Goal: Task Accomplishment & Management: Manage account settings

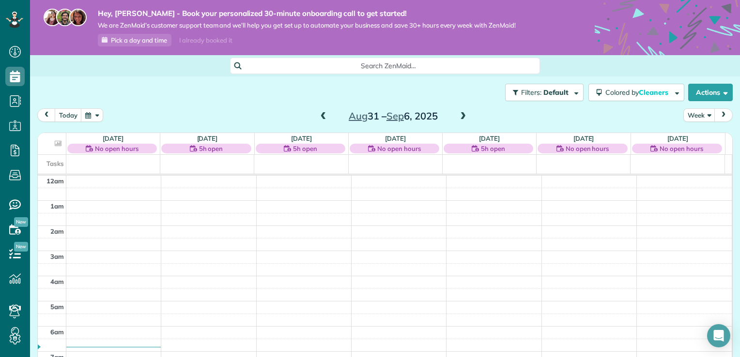
scroll to position [175, 0]
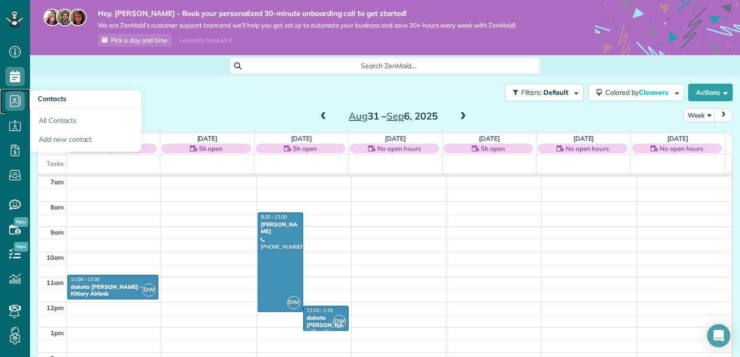
click at [17, 96] on icon at bounding box center [14, 100] width 19 height 19
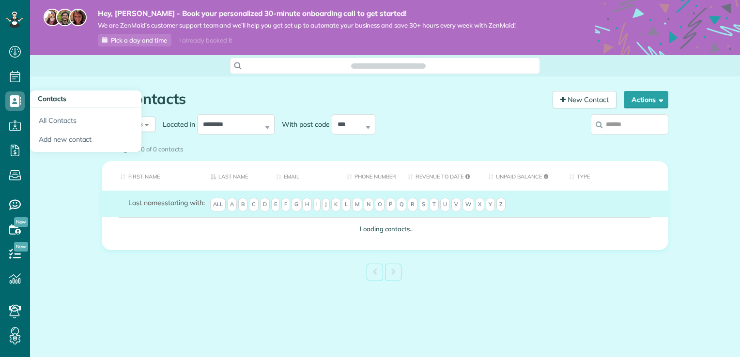
scroll to position [4, 4]
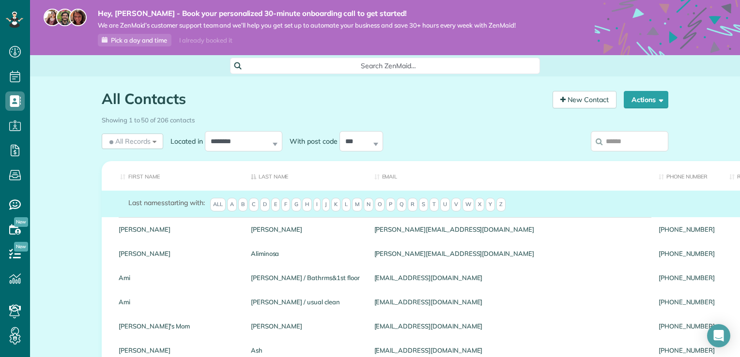
click at [137, 176] on th "First Name" at bounding box center [173, 176] width 142 height 30
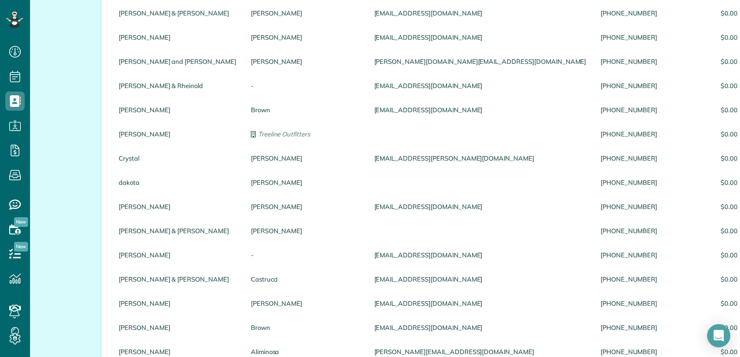
scroll to position [968, 0]
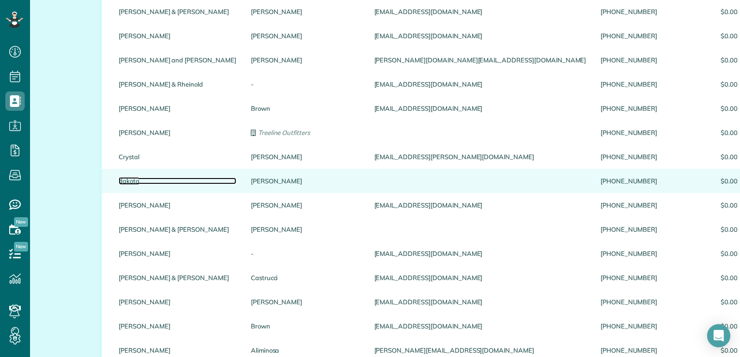
click at [131, 182] on link "dakota" at bounding box center [178, 181] width 118 height 7
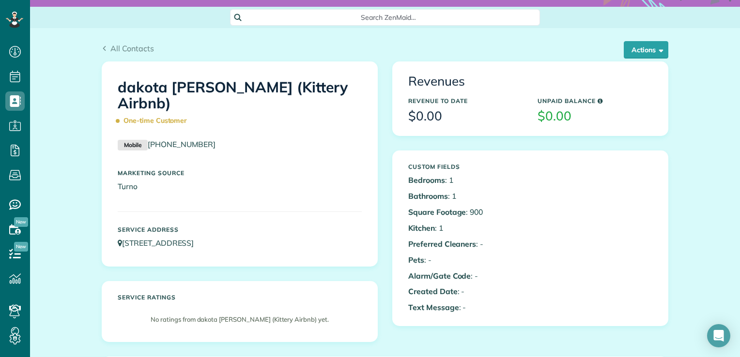
scroll to position [46, 0]
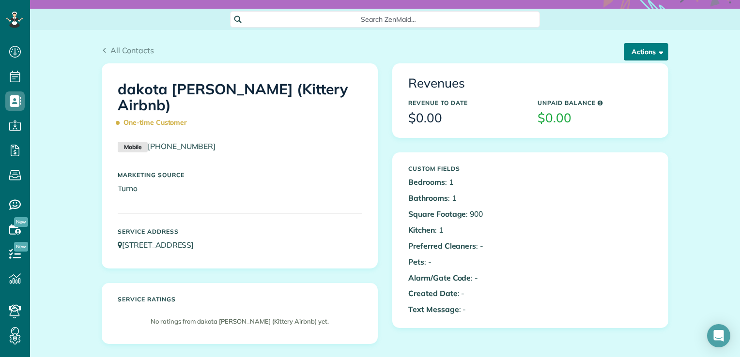
click at [637, 55] on button "Actions" at bounding box center [645, 51] width 45 height 17
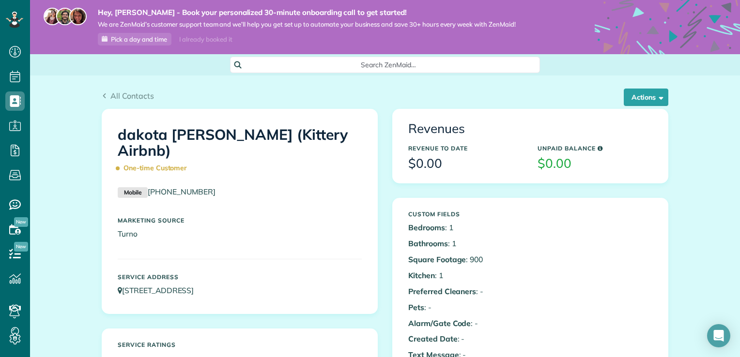
scroll to position [0, 0]
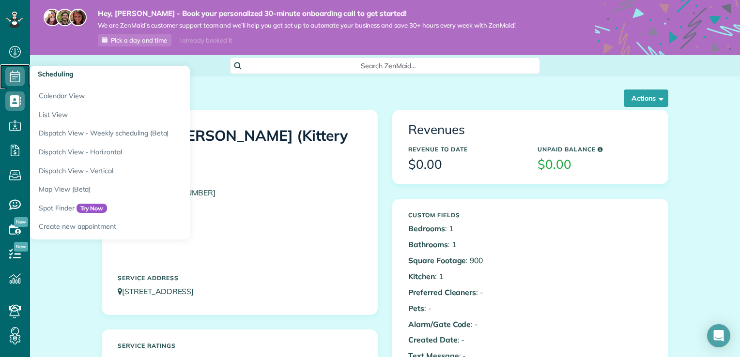
click at [12, 78] on icon at bounding box center [14, 76] width 19 height 19
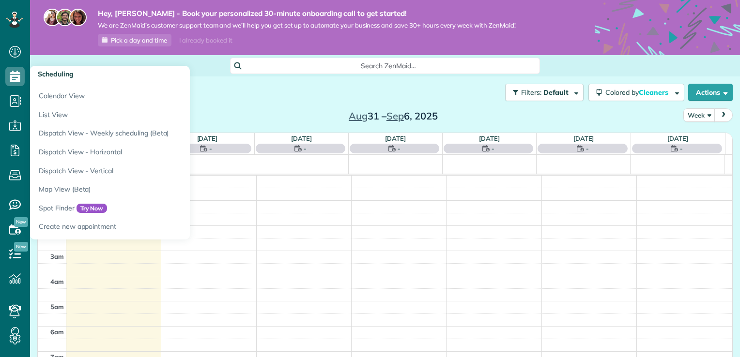
scroll to position [175, 0]
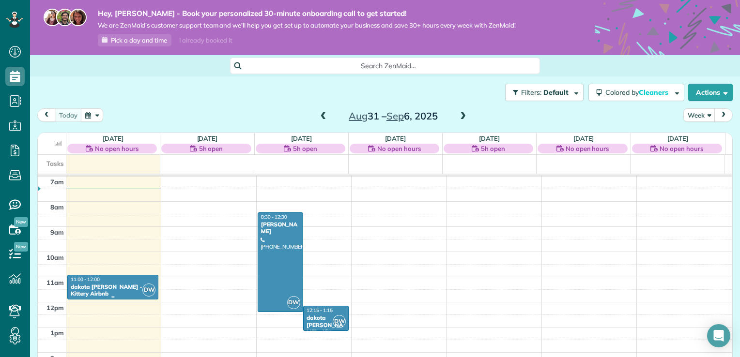
click at [127, 284] on div "dakota [PERSON_NAME] - Kittery Airbnb" at bounding box center [112, 291] width 85 height 14
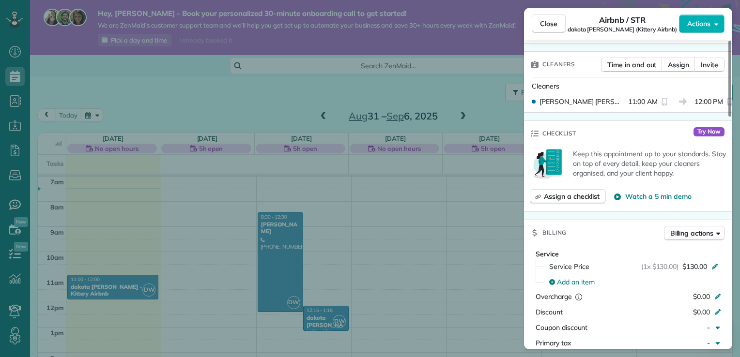
scroll to position [339, 0]
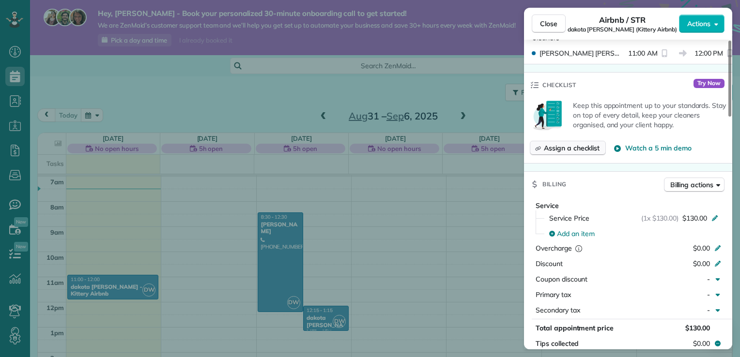
click at [574, 149] on span "Assign a checklist" at bounding box center [572, 148] width 56 height 10
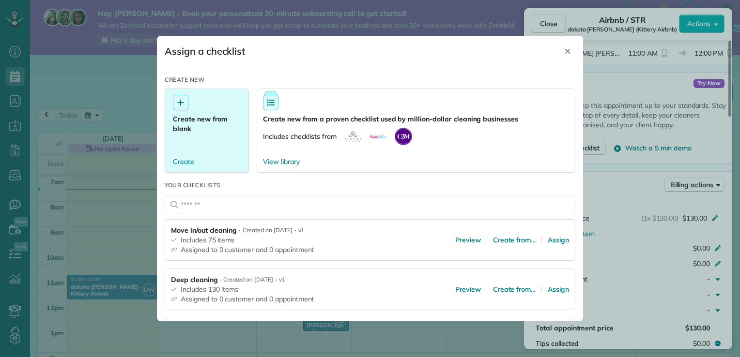
click at [187, 108] on div at bounding box center [180, 102] width 15 height 15
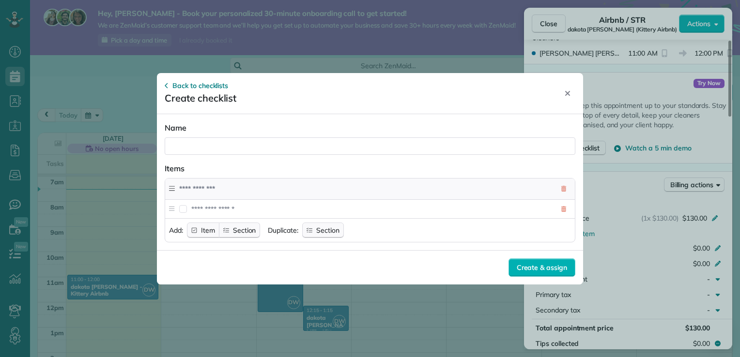
click at [184, 149] on div at bounding box center [370, 145] width 411 height 17
type div "**********"
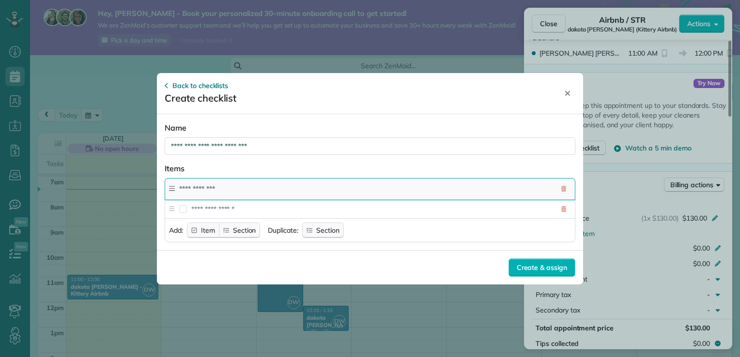
type input "********"
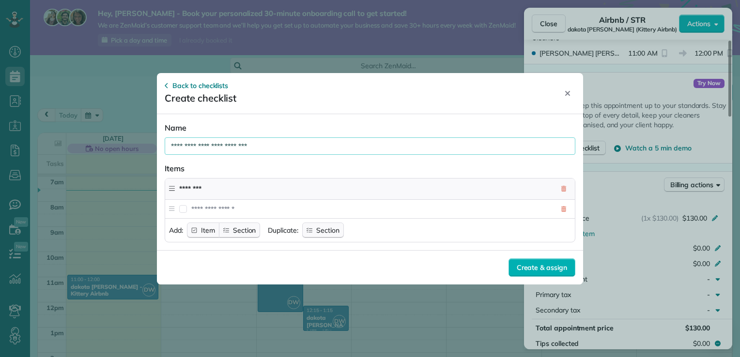
click at [174, 210] on icon at bounding box center [172, 209] width 6 height 7
click at [199, 208] on input at bounding box center [372, 209] width 362 height 18
click at [356, 207] on input at bounding box center [372, 209] width 362 height 18
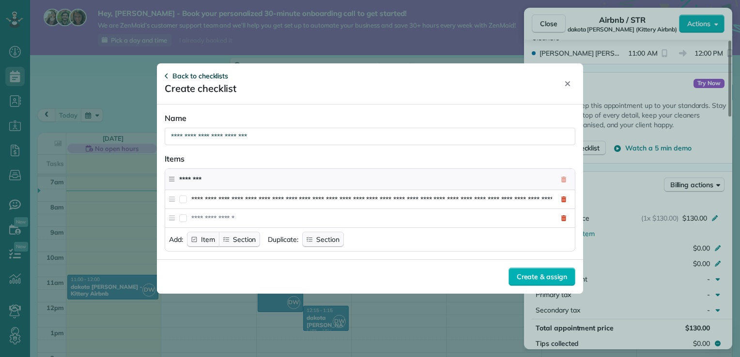
click at [174, 76] on span "Back to checklists" at bounding box center [200, 76] width 56 height 10
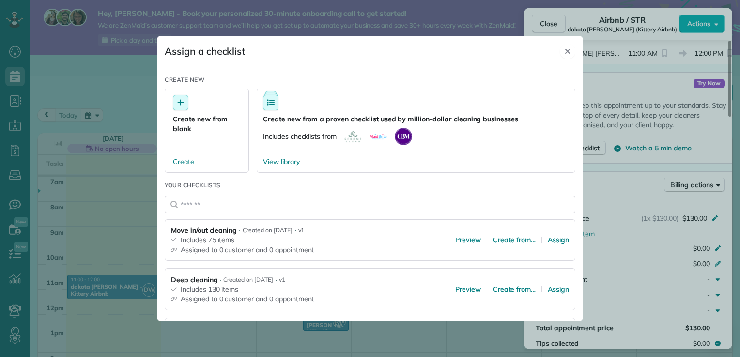
click at [565, 49] on icon "Close" at bounding box center [567, 51] width 8 height 8
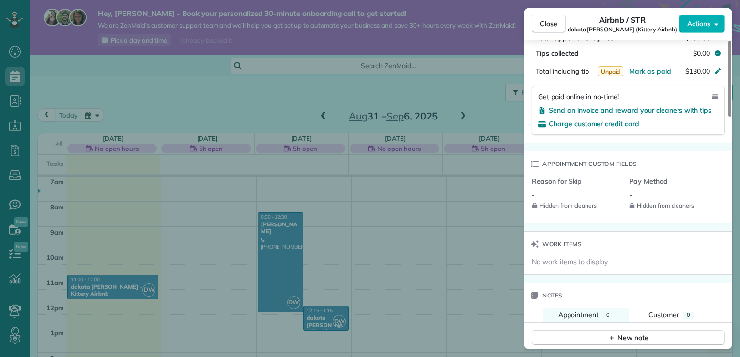
scroll to position [678, 0]
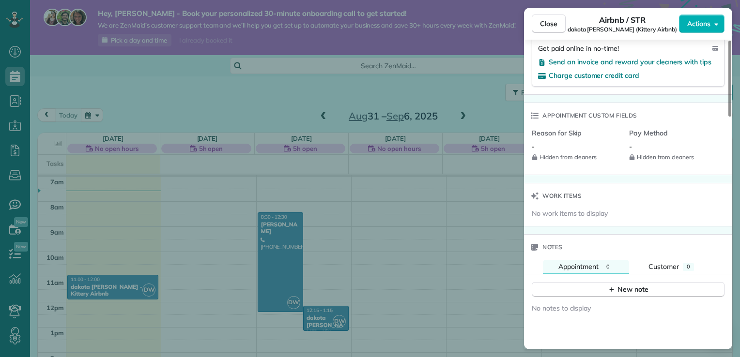
click at [556, 246] on span "Notes" at bounding box center [552, 248] width 20 height 10
click at [553, 251] on span "Notes" at bounding box center [552, 248] width 20 height 10
click at [584, 293] on button "New note" at bounding box center [628, 289] width 193 height 15
click at [555, 298] on textarea at bounding box center [627, 304] width 174 height 28
paste textarea "**********"
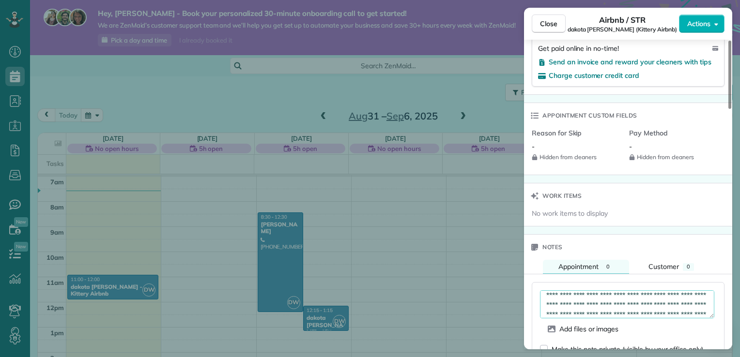
scroll to position [0, 0]
click at [567, 313] on textarea at bounding box center [627, 304] width 174 height 28
click at [616, 315] on textarea at bounding box center [627, 304] width 174 height 28
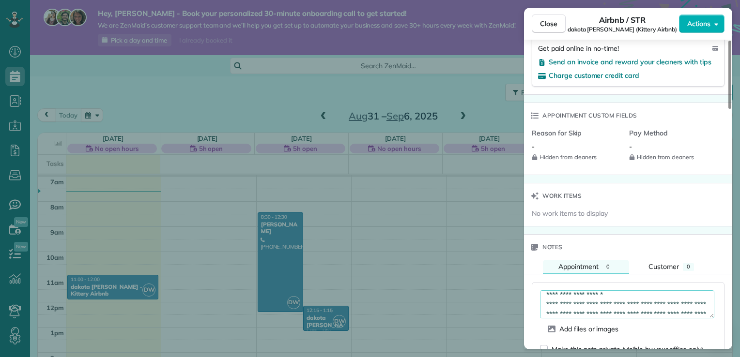
click at [580, 318] on textarea at bounding box center [627, 304] width 174 height 28
click at [657, 316] on textarea at bounding box center [627, 304] width 174 height 28
click at [642, 317] on textarea at bounding box center [627, 304] width 174 height 28
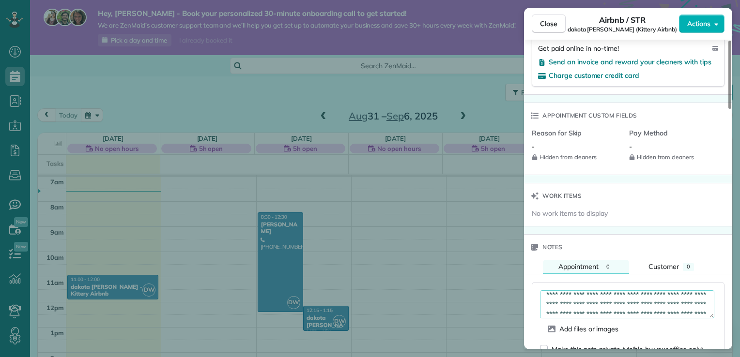
scroll to position [43, 0]
click at [693, 319] on textarea at bounding box center [627, 304] width 174 height 28
click at [581, 316] on textarea at bounding box center [627, 304] width 174 height 28
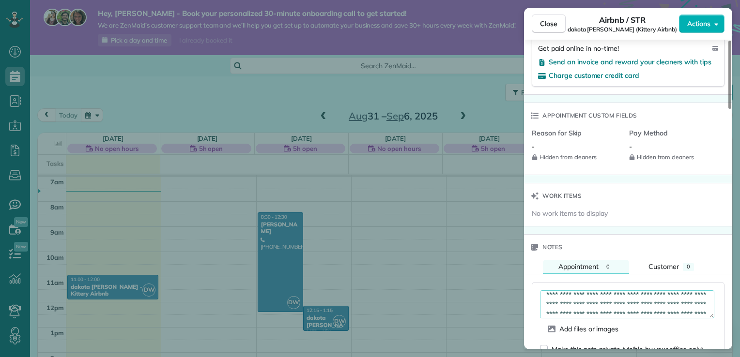
click at [588, 316] on textarea at bounding box center [627, 304] width 174 height 28
click at [669, 317] on textarea at bounding box center [627, 304] width 174 height 28
click at [639, 316] on textarea at bounding box center [627, 304] width 174 height 28
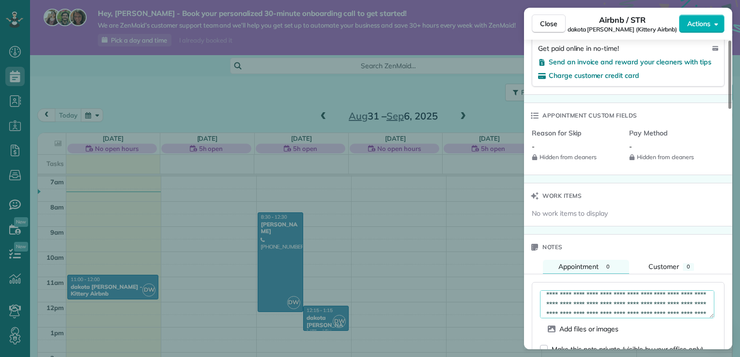
scroll to position [169, 0]
click at [649, 310] on textarea at bounding box center [627, 304] width 174 height 28
click at [566, 317] on textarea at bounding box center [627, 304] width 174 height 28
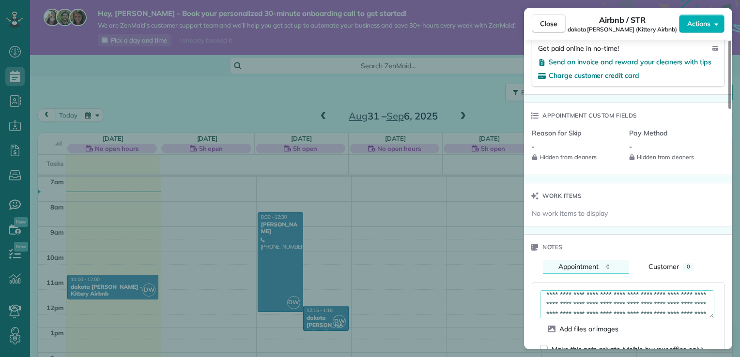
click at [604, 299] on textarea at bounding box center [627, 304] width 174 height 28
click at [562, 317] on textarea at bounding box center [627, 304] width 174 height 28
click at [571, 315] on textarea at bounding box center [627, 304] width 174 height 28
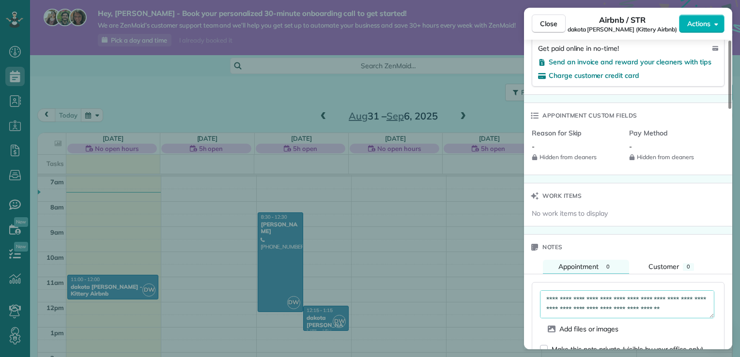
click at [661, 299] on textarea at bounding box center [627, 304] width 174 height 28
click at [643, 303] on textarea at bounding box center [627, 304] width 174 height 28
click at [610, 309] on textarea at bounding box center [627, 304] width 174 height 28
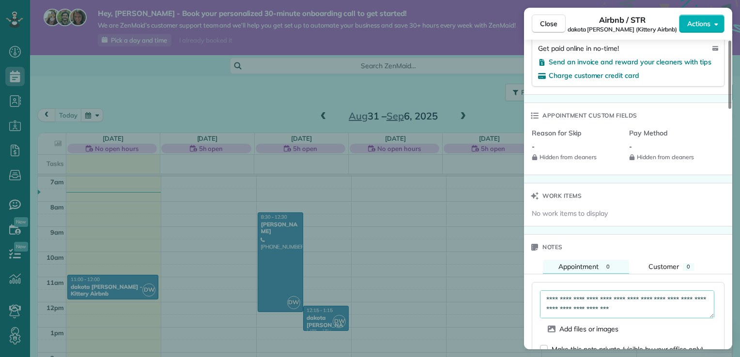
scroll to position [352, 0]
click at [695, 299] on textarea at bounding box center [627, 304] width 174 height 28
click at [689, 299] on textarea at bounding box center [627, 304] width 174 height 28
click at [691, 299] on textarea at bounding box center [627, 304] width 174 height 28
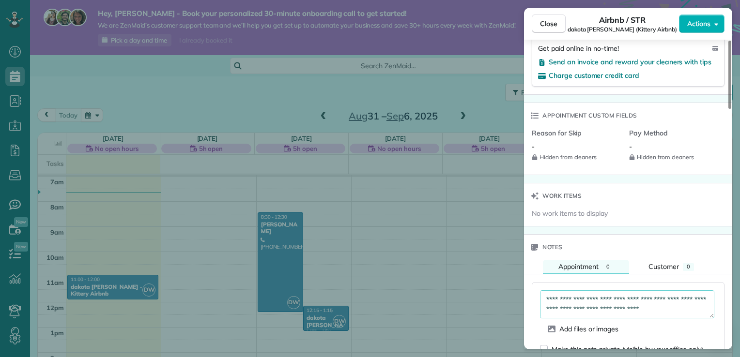
click at [668, 300] on textarea at bounding box center [627, 304] width 174 height 28
click at [685, 301] on textarea at bounding box center [627, 304] width 174 height 28
click at [585, 312] on textarea at bounding box center [627, 304] width 174 height 28
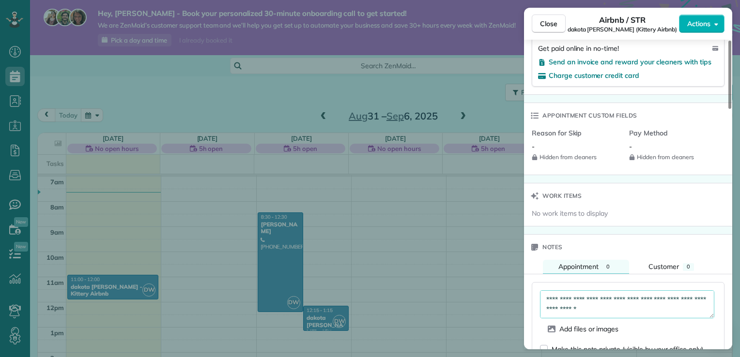
click at [589, 311] on textarea at bounding box center [627, 304] width 174 height 28
click at [676, 301] on textarea at bounding box center [627, 304] width 174 height 28
click at [578, 312] on textarea at bounding box center [627, 304] width 174 height 28
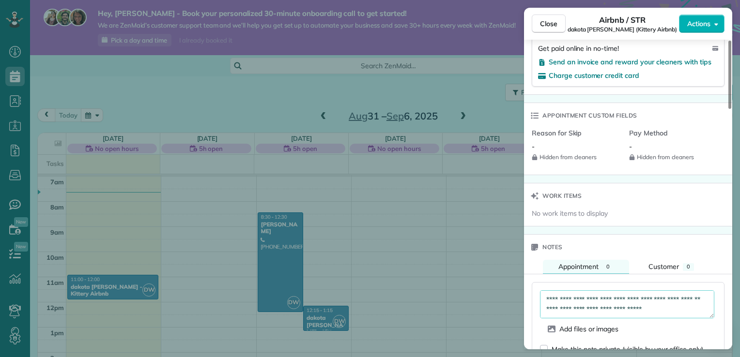
scroll to position [416, 0]
drag, startPoint x: 637, startPoint y: 301, endPoint x: 627, endPoint y: 301, distance: 9.2
click at [627, 301] on textarea at bounding box center [627, 304] width 174 height 28
drag, startPoint x: 658, startPoint y: 312, endPoint x: 541, endPoint y: 317, distance: 117.2
click at [541, 317] on textarea at bounding box center [627, 304] width 174 height 28
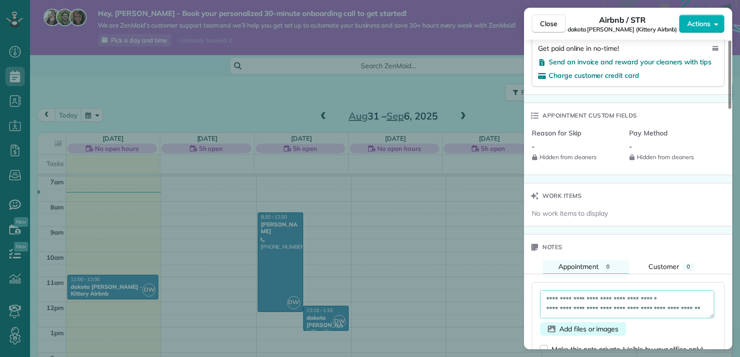
click at [559, 330] on span "Add files or images" at bounding box center [588, 329] width 59 height 10
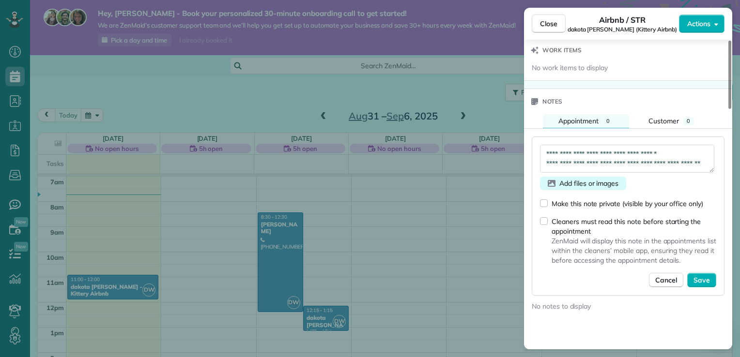
scroll to position [775, 0]
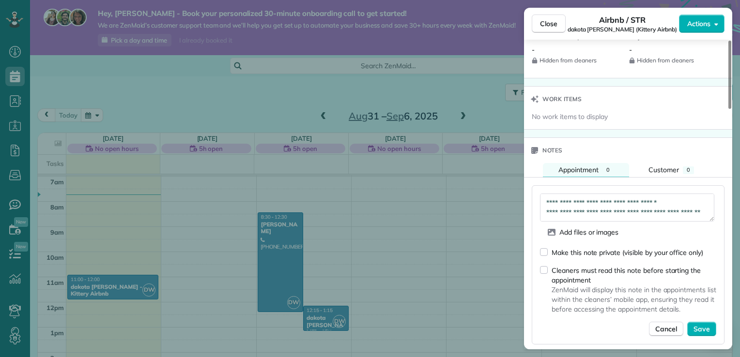
click at [591, 219] on textarea at bounding box center [627, 208] width 174 height 28
click at [593, 237] on span "Add files or images" at bounding box center [588, 233] width 59 height 10
click at [655, 99] on div "Work items" at bounding box center [628, 99] width 208 height 25
click at [563, 237] on span "Add files or images" at bounding box center [588, 233] width 59 height 10
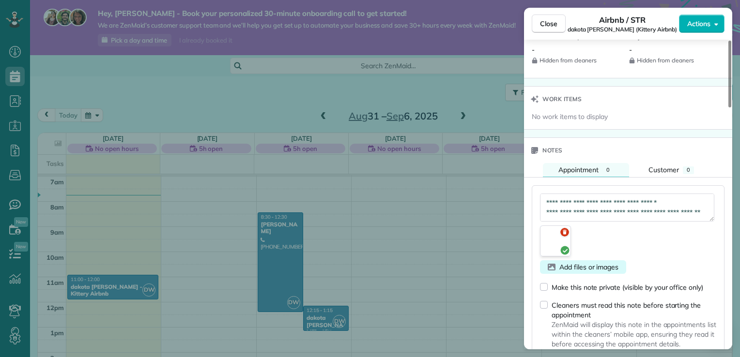
click at [573, 269] on span "Add files or images" at bounding box center [588, 267] width 59 height 10
click at [551, 272] on icon "button" at bounding box center [551, 267] width 8 height 10
click at [552, 271] on icon "button" at bounding box center [551, 267] width 8 height 10
click at [559, 270] on span "Add files or images" at bounding box center [588, 267] width 59 height 10
click at [564, 272] on span "Add files or images" at bounding box center [588, 267] width 59 height 10
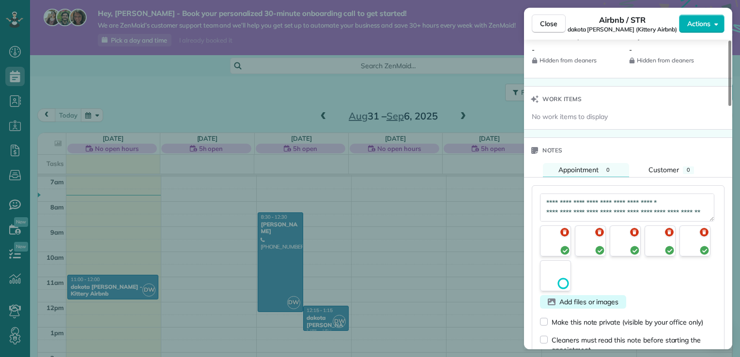
click at [591, 305] on span "Add files or images" at bounding box center [588, 302] width 59 height 10
click at [573, 307] on span "Add files or images" at bounding box center [588, 302] width 59 height 10
click at [555, 306] on div "Add files or images" at bounding box center [583, 302] width 86 height 14
click at [552, 304] on icon "button" at bounding box center [551, 302] width 8 height 7
click at [552, 306] on icon "button" at bounding box center [551, 302] width 8 height 10
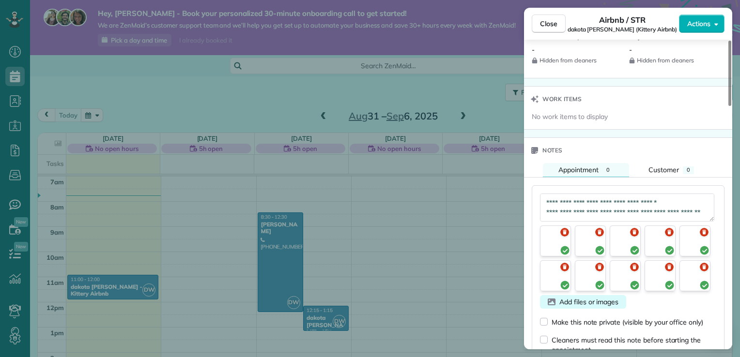
click at [559, 302] on span "Add files or images" at bounding box center [588, 302] width 59 height 10
click at [590, 212] on textarea at bounding box center [627, 208] width 174 height 28
click at [549, 246] on div "button" at bounding box center [555, 241] width 31 height 31
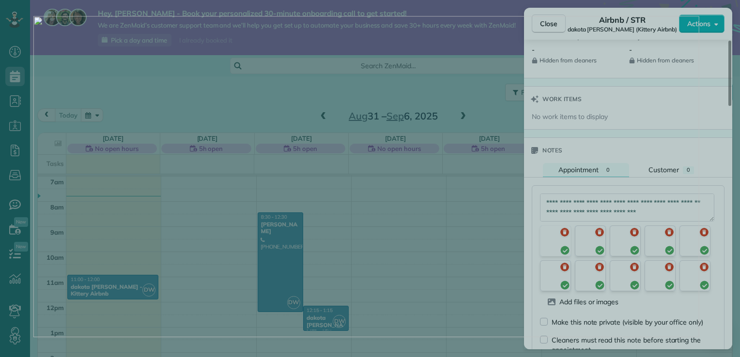
click at [689, 277] on img at bounding box center [366, 176] width 666 height 321
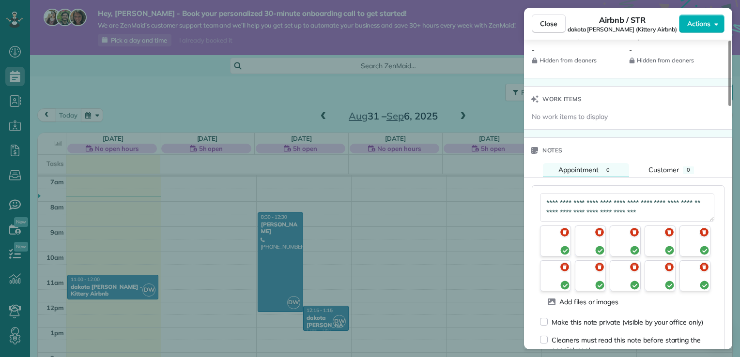
click at [689, 277] on div "button" at bounding box center [694, 275] width 31 height 31
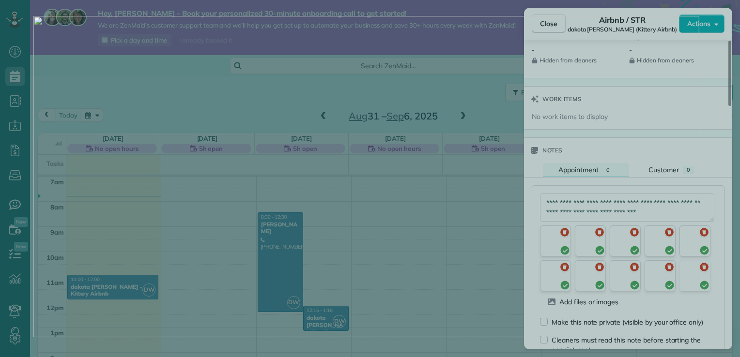
click at [703, 268] on div at bounding box center [370, 178] width 740 height 357
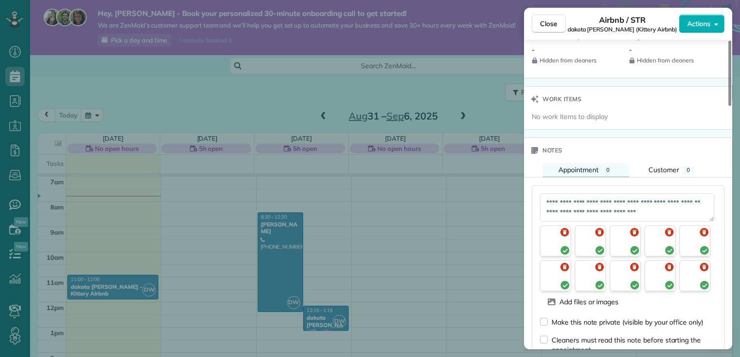
click at [703, 268] on icon at bounding box center [704, 267] width 10 height 10
click at [575, 305] on span "Add files or images" at bounding box center [588, 302] width 59 height 10
click at [597, 307] on span "Add files or images" at bounding box center [588, 302] width 59 height 10
click at [705, 269] on icon at bounding box center [703, 267] width 9 height 9
click at [555, 304] on icon "button" at bounding box center [551, 302] width 8 height 7
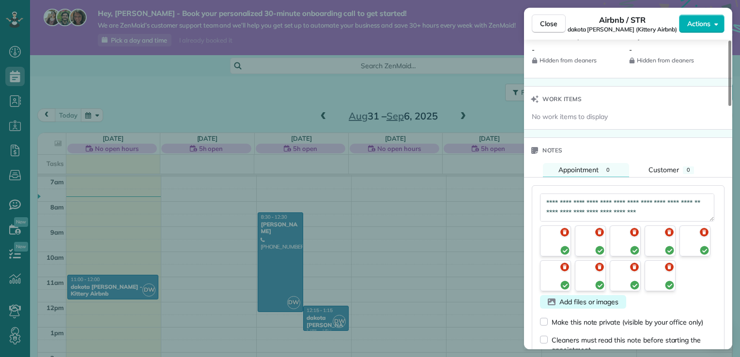
click at [556, 306] on div "Add files or images" at bounding box center [583, 302] width 86 height 14
click at [554, 304] on icon "button" at bounding box center [551, 302] width 8 height 7
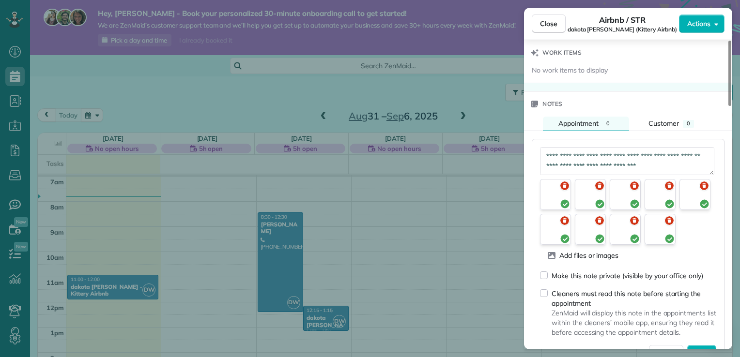
scroll to position [823, 0]
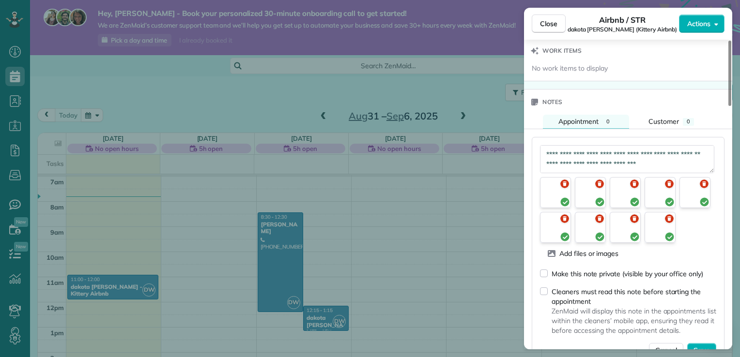
click at [660, 165] on textarea at bounding box center [627, 159] width 174 height 28
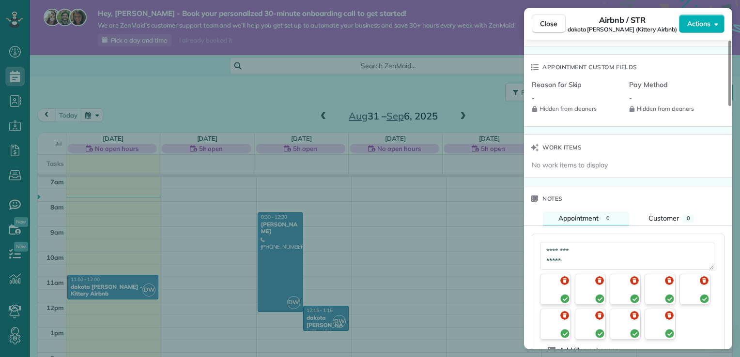
scroll to position [431, 0]
click at [546, 263] on textarea at bounding box center [627, 256] width 174 height 28
click at [544, 270] on textarea at bounding box center [627, 256] width 174 height 28
click at [542, 255] on textarea at bounding box center [627, 256] width 174 height 28
drag, startPoint x: 542, startPoint y: 254, endPoint x: 548, endPoint y: 260, distance: 9.2
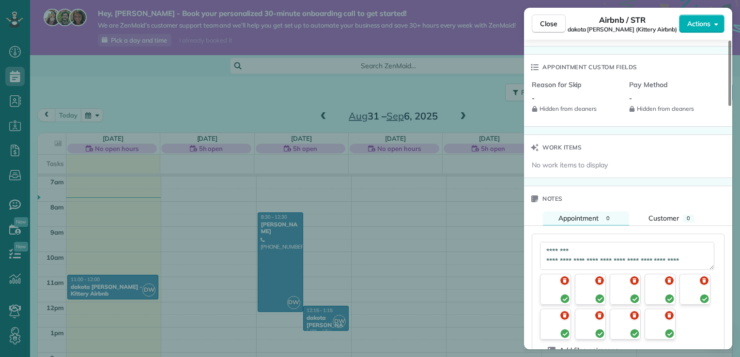
click at [548, 260] on textarea at bounding box center [627, 256] width 174 height 28
click at [552, 258] on textarea at bounding box center [627, 256] width 174 height 28
drag, startPoint x: 545, startPoint y: 260, endPoint x: 569, endPoint y: 258, distance: 24.4
click at [569, 258] on textarea at bounding box center [627, 256] width 174 height 28
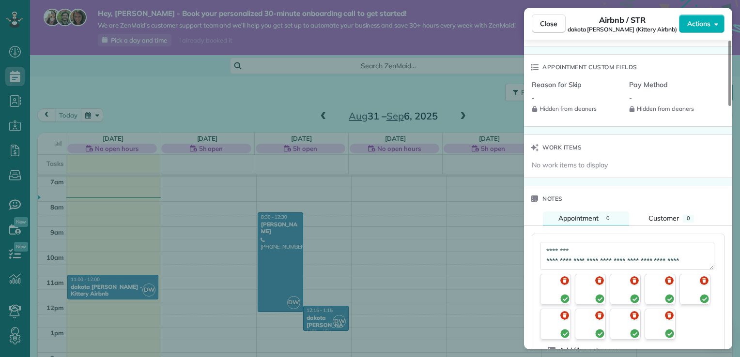
click at [680, 253] on textarea at bounding box center [627, 256] width 174 height 28
click at [702, 270] on textarea at bounding box center [627, 256] width 174 height 28
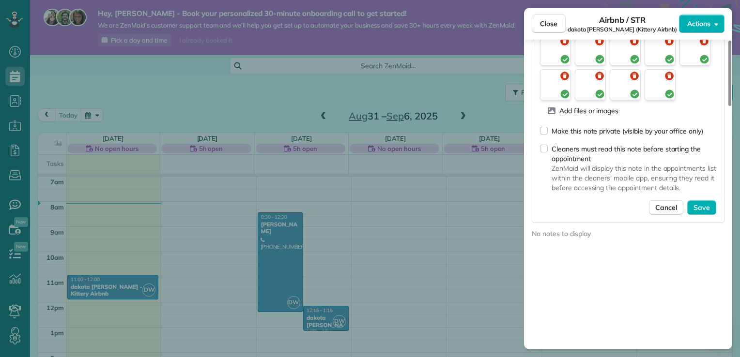
scroll to position [968, 0]
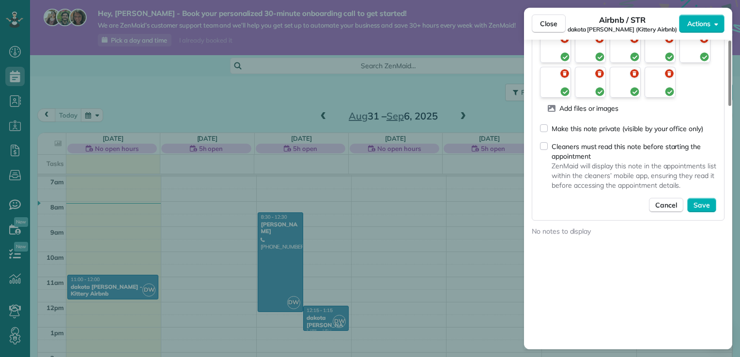
type textarea "**********"
click at [701, 210] on span "Save" at bounding box center [701, 205] width 16 height 10
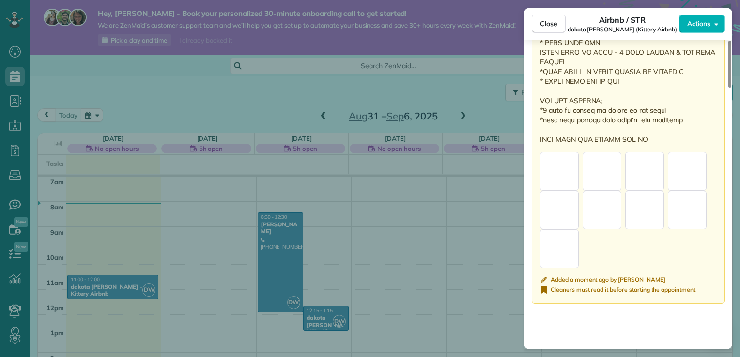
scroll to position [1452, 0]
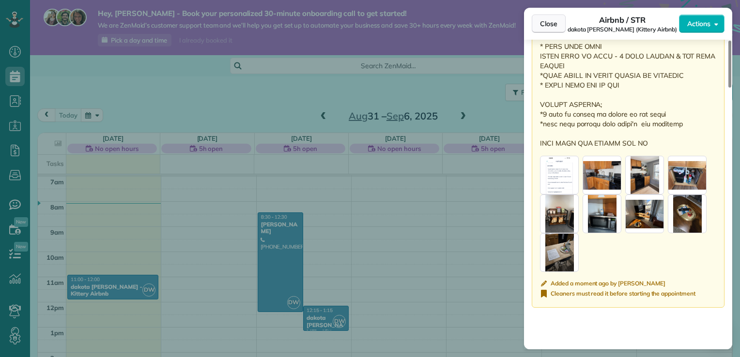
click at [556, 24] on span "Close" at bounding box center [548, 24] width 17 height 10
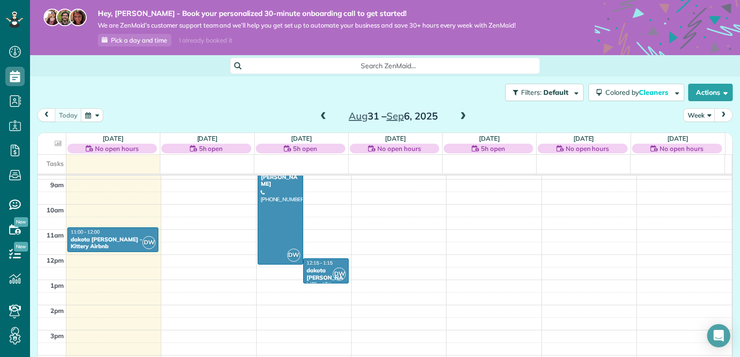
scroll to position [224, 0]
click at [459, 114] on span at bounding box center [462, 116] width 11 height 9
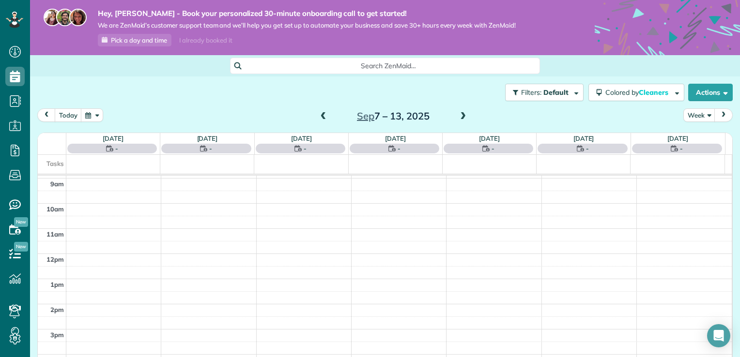
scroll to position [175, 0]
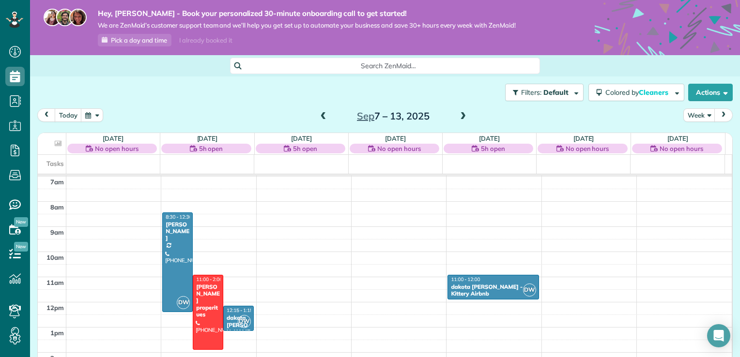
click at [458, 114] on span at bounding box center [462, 116] width 11 height 9
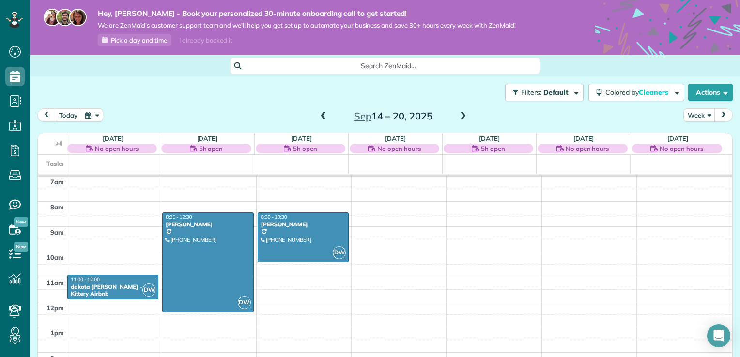
click at [458, 114] on span at bounding box center [462, 116] width 11 height 9
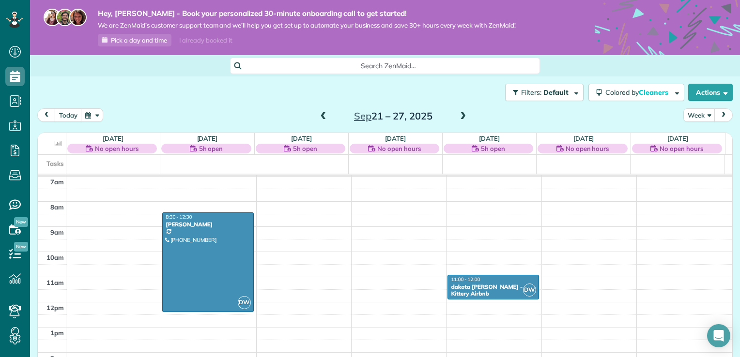
click at [459, 116] on span at bounding box center [462, 116] width 11 height 9
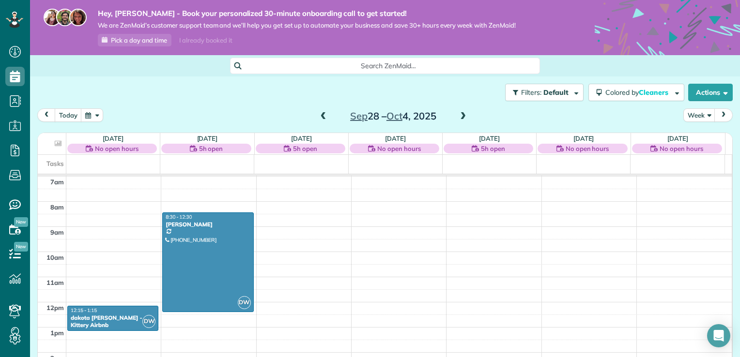
click at [387, 65] on span "Search ZenMaid…" at bounding box center [388, 66] width 294 height 10
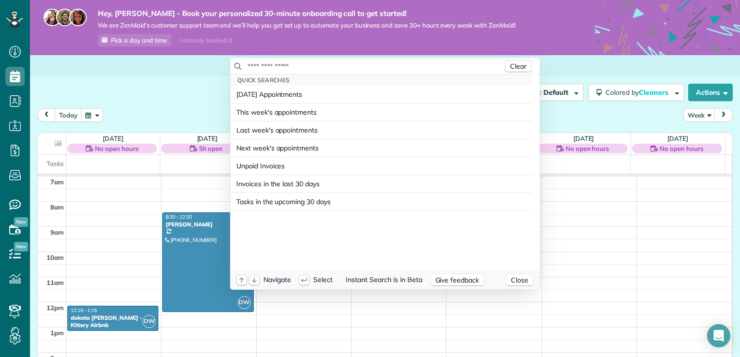
click at [253, 66] on input "text" at bounding box center [375, 66] width 256 height 10
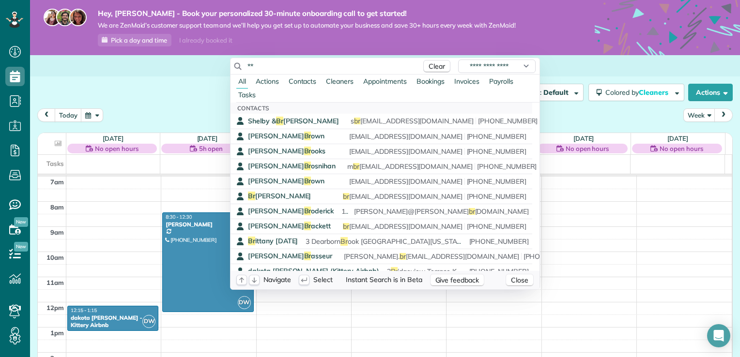
type input "*"
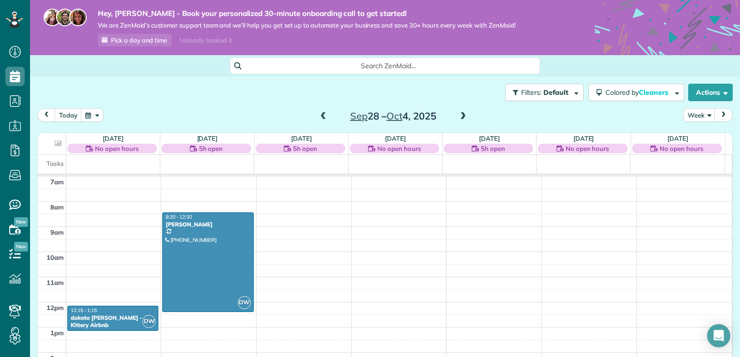
click at [602, 224] on html "Dashboard Scheduling Calendar View List View Dispatch View - Weekly scheduling …" at bounding box center [370, 178] width 740 height 357
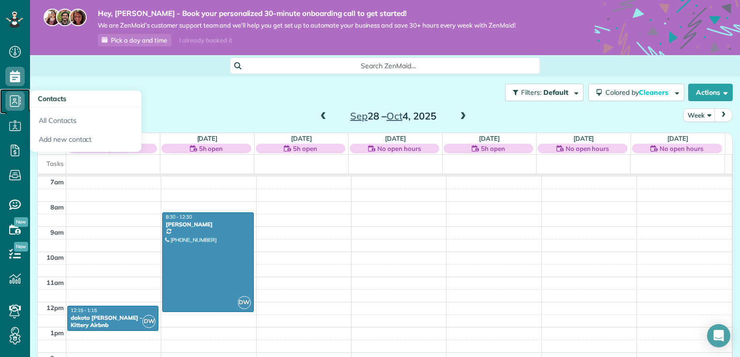
click at [15, 102] on use at bounding box center [15, 101] width 11 height 12
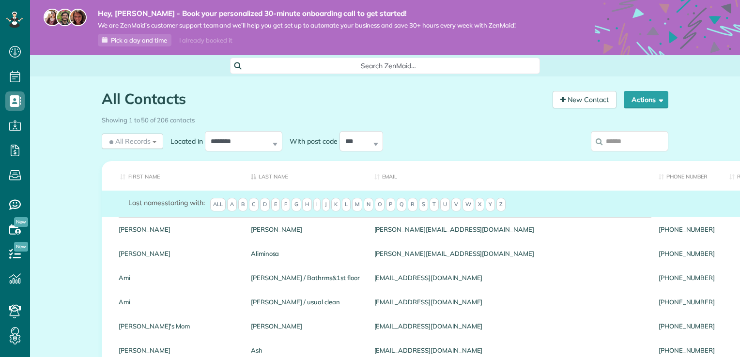
scroll to position [4, 4]
click at [136, 175] on th "First Name" at bounding box center [173, 176] width 142 height 30
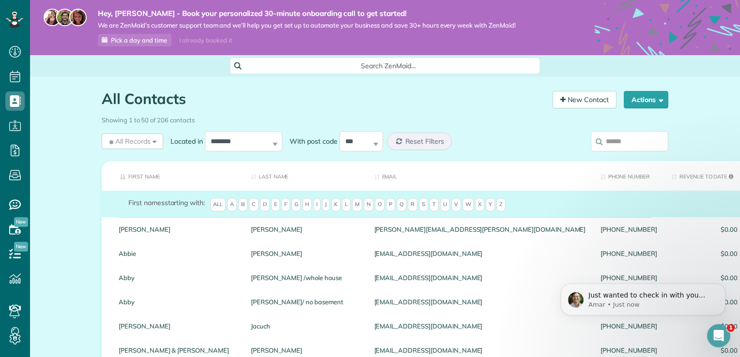
scroll to position [0, 0]
click at [342, 202] on span "L" at bounding box center [346, 205] width 9 height 14
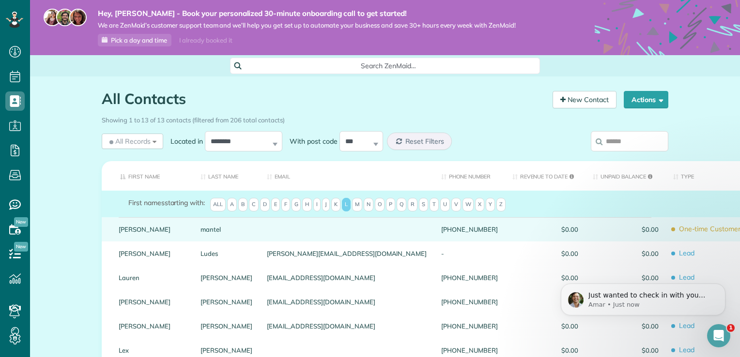
click at [673, 233] on span "One-time Customer" at bounding box center [709, 229] width 72 height 17
click at [193, 232] on div "mantel" at bounding box center [226, 229] width 66 height 24
click at [146, 233] on link "lara" at bounding box center [152, 229] width 67 height 7
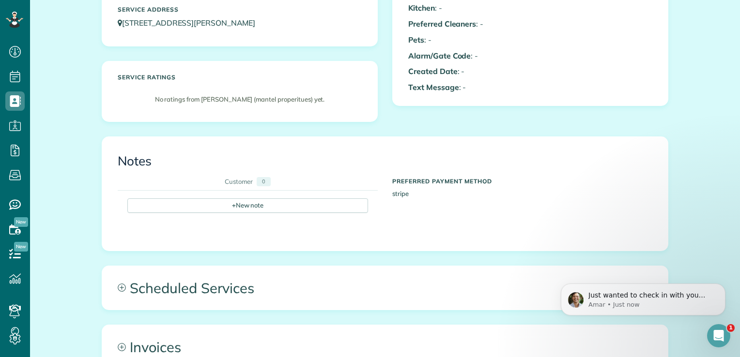
scroll to position [242, 0]
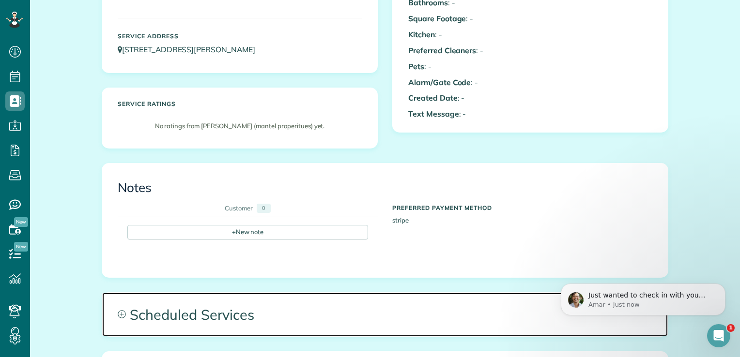
click at [148, 299] on span "Scheduled Services" at bounding box center [384, 315] width 565 height 44
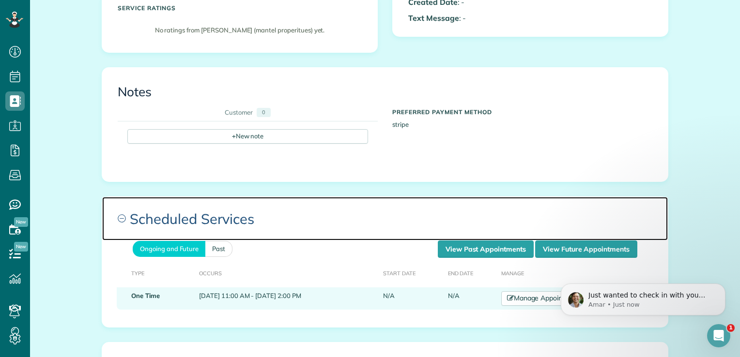
scroll to position [339, 0]
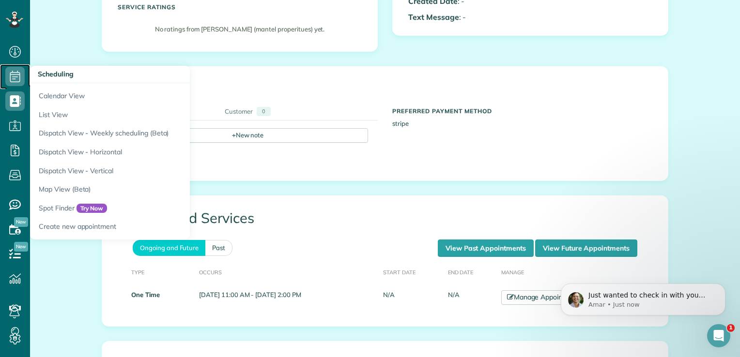
click at [16, 76] on icon at bounding box center [14, 76] width 19 height 19
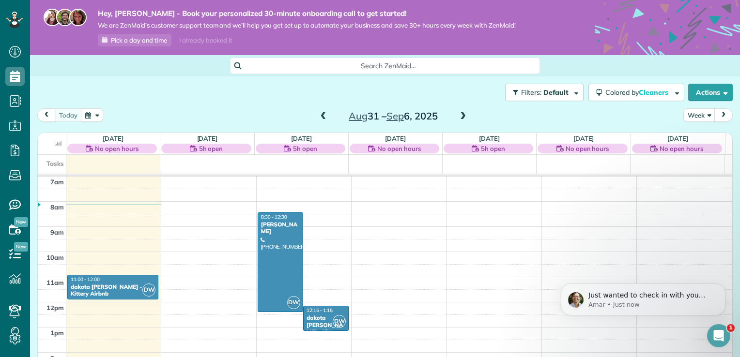
click at [462, 115] on span at bounding box center [462, 116] width 11 height 9
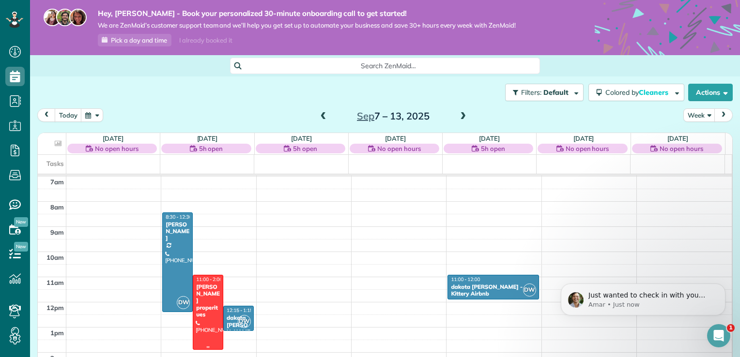
click at [201, 291] on div "lara mantel - mantel properitues" at bounding box center [208, 301] width 25 height 35
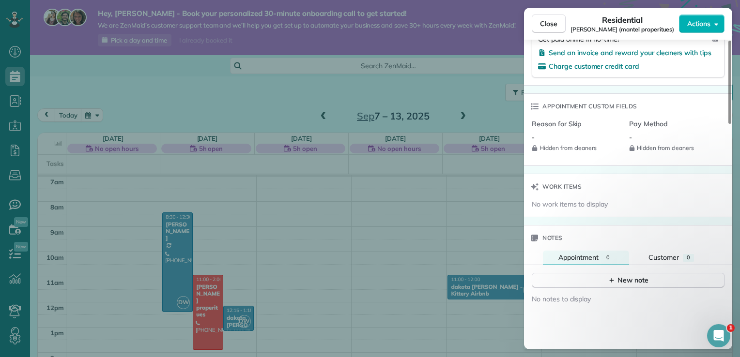
scroll to position [678, 0]
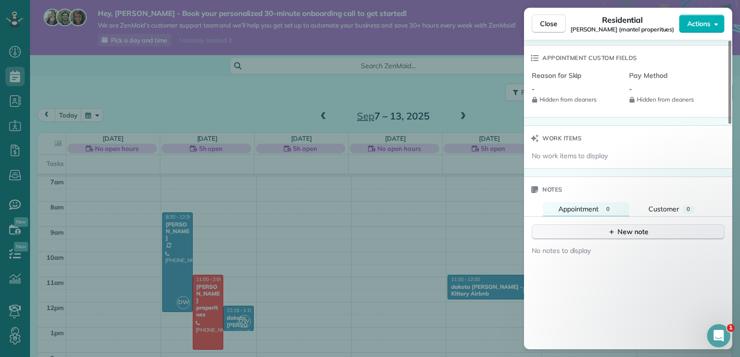
click at [571, 232] on button "New note" at bounding box center [628, 232] width 193 height 15
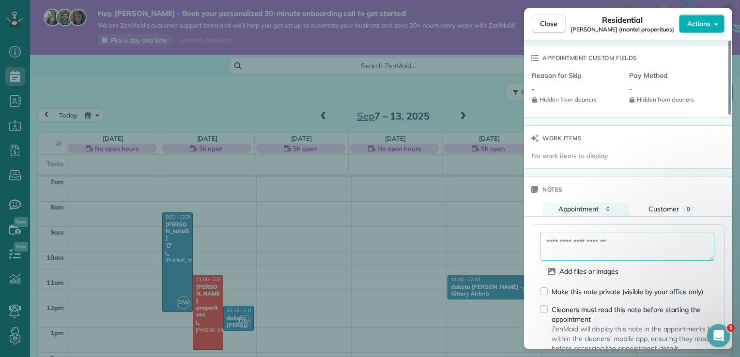
click at [563, 248] on textarea at bounding box center [627, 247] width 174 height 28
paste textarea "**********"
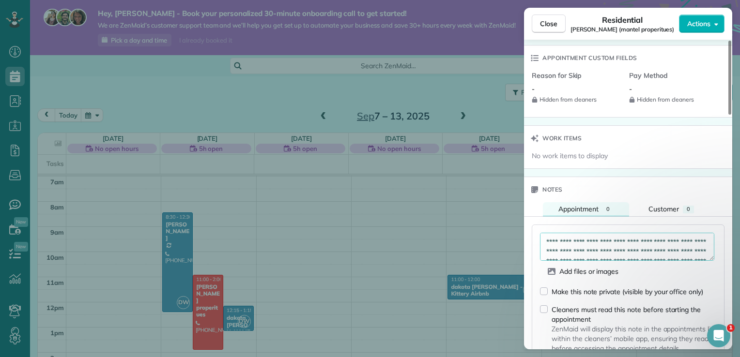
drag, startPoint x: 608, startPoint y: 247, endPoint x: 595, endPoint y: 243, distance: 13.8
click at [594, 243] on textarea "**********" at bounding box center [627, 247] width 174 height 28
click at [615, 243] on textarea "**********" at bounding box center [627, 247] width 174 height 28
click at [608, 246] on textarea "**********" at bounding box center [627, 247] width 174 height 28
drag, startPoint x: 608, startPoint y: 246, endPoint x: 560, endPoint y: 246, distance: 48.4
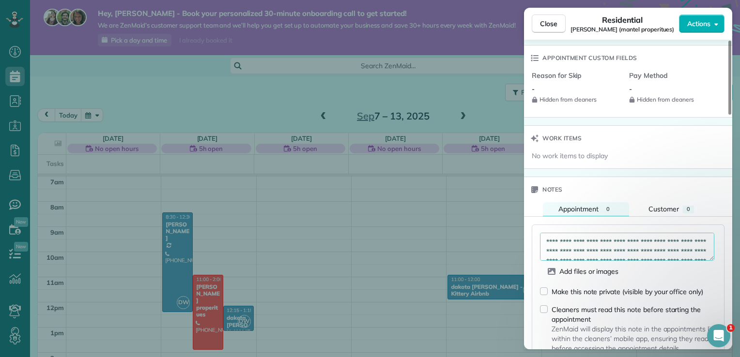
click at [560, 246] on textarea "**********" at bounding box center [627, 247] width 174 height 28
click at [659, 246] on textarea "**********" at bounding box center [627, 247] width 174 height 28
click at [653, 248] on textarea "**********" at bounding box center [627, 247] width 174 height 28
click at [654, 257] on textarea "**********" at bounding box center [627, 247] width 174 height 28
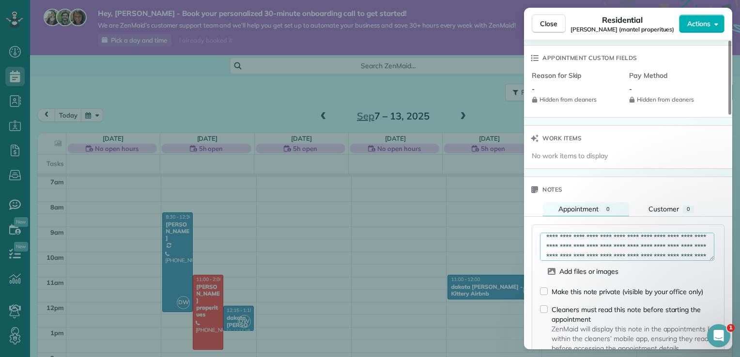
click at [596, 256] on textarea "**********" at bounding box center [627, 247] width 174 height 28
click at [595, 251] on textarea "**********" at bounding box center [627, 247] width 174 height 28
click at [685, 241] on textarea "**********" at bounding box center [627, 247] width 174 height 28
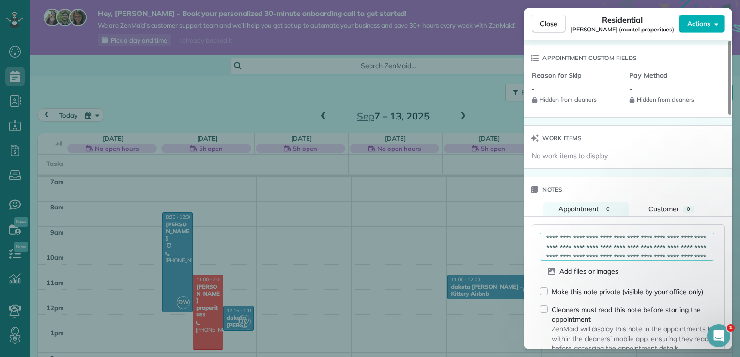
scroll to position [81, 0]
click at [619, 241] on textarea "**********" at bounding box center [627, 247] width 174 height 28
click at [661, 242] on textarea "**********" at bounding box center [627, 247] width 174 height 28
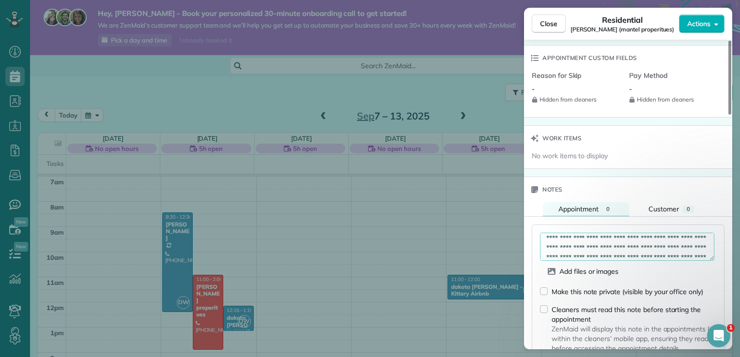
click at [596, 241] on textarea "**********" at bounding box center [627, 247] width 174 height 28
click at [603, 239] on textarea "**********" at bounding box center [627, 247] width 174 height 28
click at [618, 239] on textarea "**********" at bounding box center [627, 247] width 174 height 28
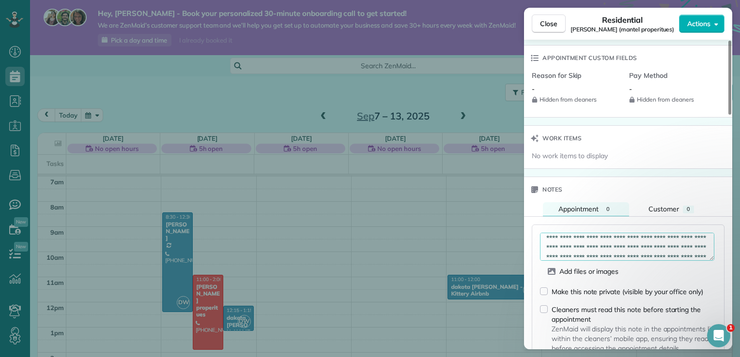
scroll to position [130, 0]
click at [571, 241] on textarea "**********" at bounding box center [627, 247] width 174 height 28
click at [627, 240] on textarea "**********" at bounding box center [627, 247] width 174 height 28
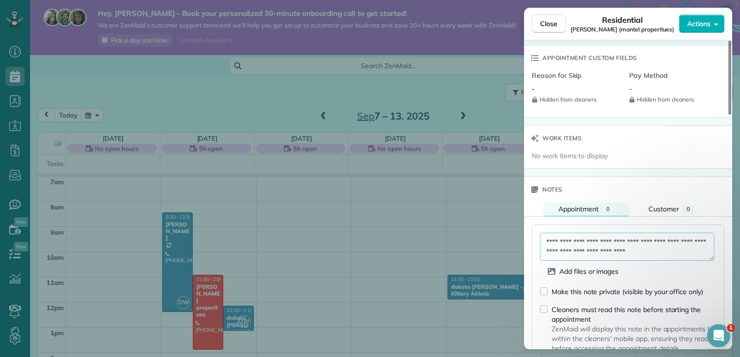
click at [657, 239] on textarea "**********" at bounding box center [627, 247] width 174 height 28
click at [574, 240] on textarea "**********" at bounding box center [627, 247] width 174 height 28
click at [574, 241] on textarea "**********" at bounding box center [627, 247] width 174 height 28
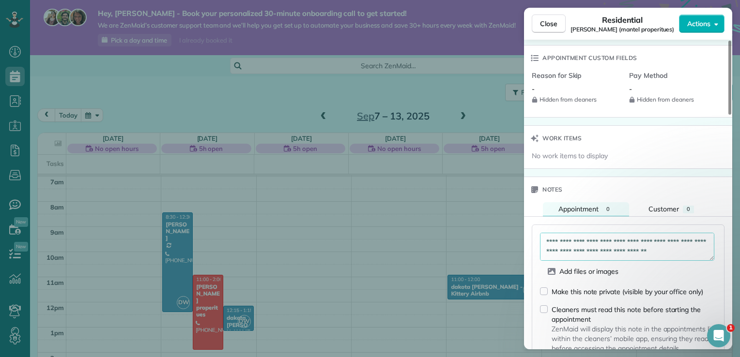
scroll to position [178, 0]
click at [656, 241] on textarea "**********" at bounding box center [627, 247] width 174 height 28
click at [691, 241] on textarea "**********" at bounding box center [627, 247] width 174 height 28
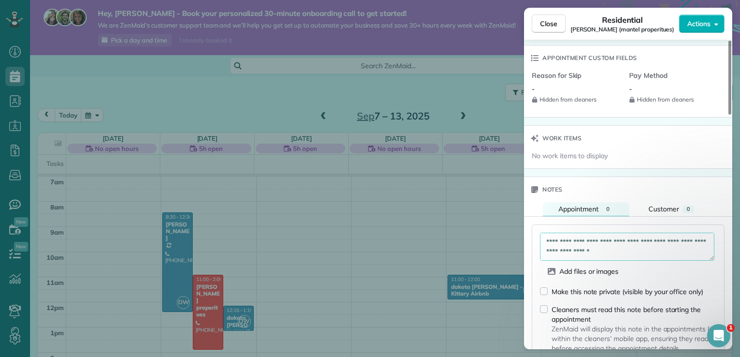
click at [629, 244] on textarea "**********" at bounding box center [627, 247] width 174 height 28
click at [634, 244] on textarea "**********" at bounding box center [627, 247] width 174 height 28
click at [623, 254] on textarea "**********" at bounding box center [627, 247] width 174 height 28
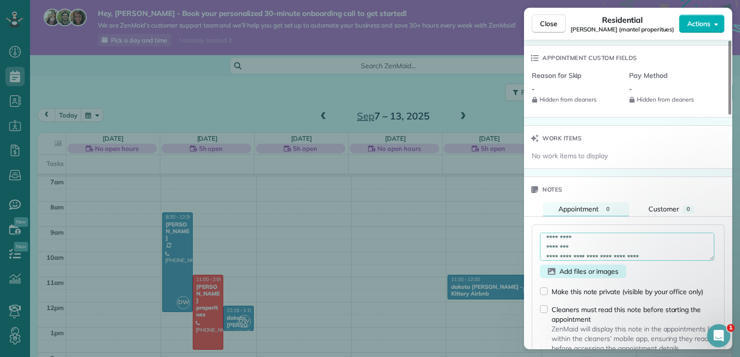
scroll to position [130, 0]
click at [625, 251] on textarea "**********" at bounding box center [627, 247] width 174 height 28
click at [604, 266] on form "**********" at bounding box center [628, 304] width 176 height 143
click at [589, 259] on textarea "**********" at bounding box center [627, 247] width 174 height 28
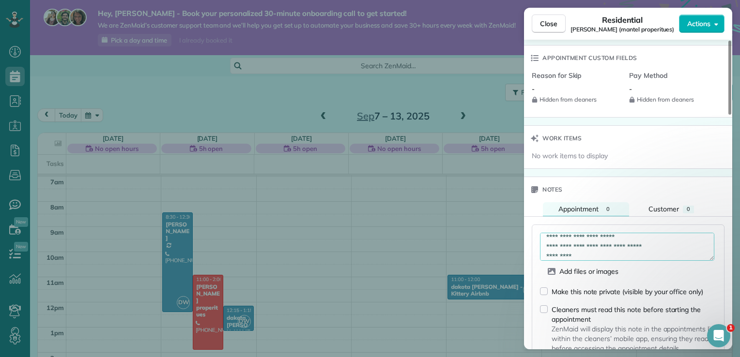
scroll to position [150, 0]
click at [591, 258] on textarea "**********" at bounding box center [627, 247] width 174 height 28
type textarea "**********"
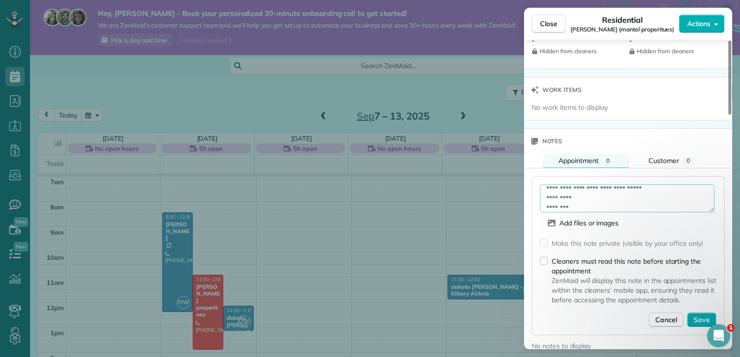
scroll to position [775, 0]
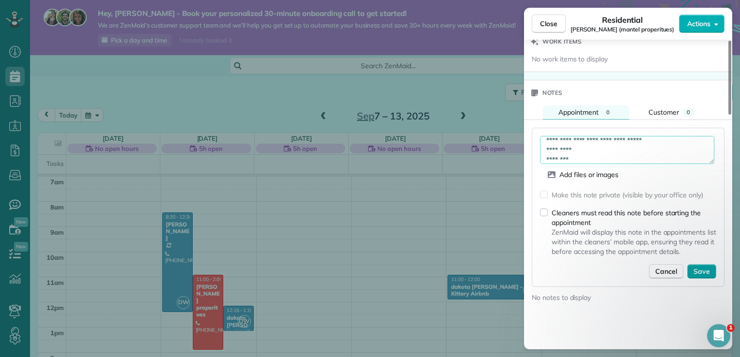
click at [700, 272] on span "Save" at bounding box center [701, 272] width 16 height 10
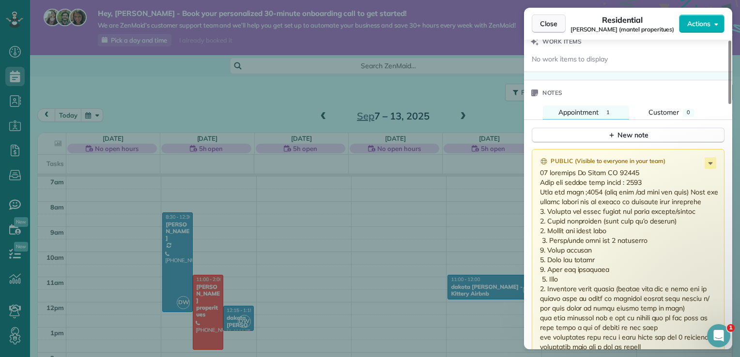
click at [545, 24] on span "Close" at bounding box center [548, 24] width 17 height 10
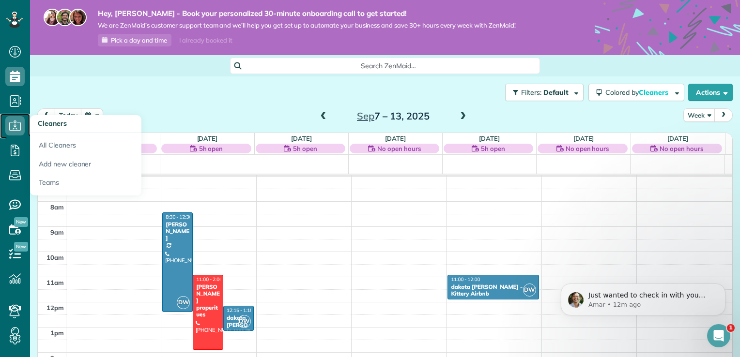
click at [14, 122] on use at bounding box center [15, 126] width 12 height 10
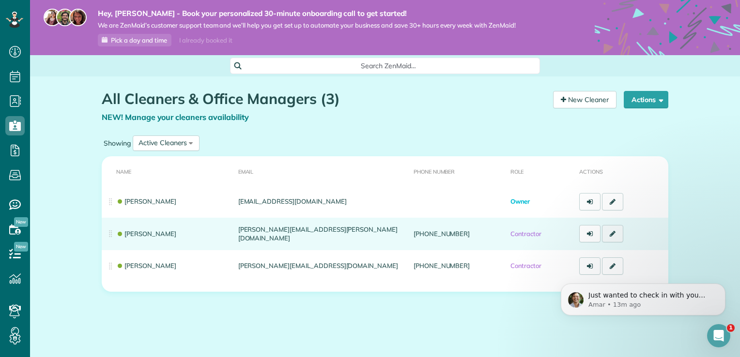
click at [610, 232] on icon at bounding box center [612, 233] width 6 height 7
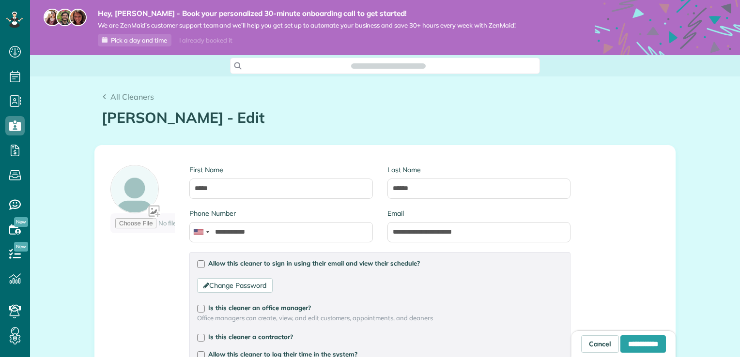
scroll to position [4, 4]
type input "**********"
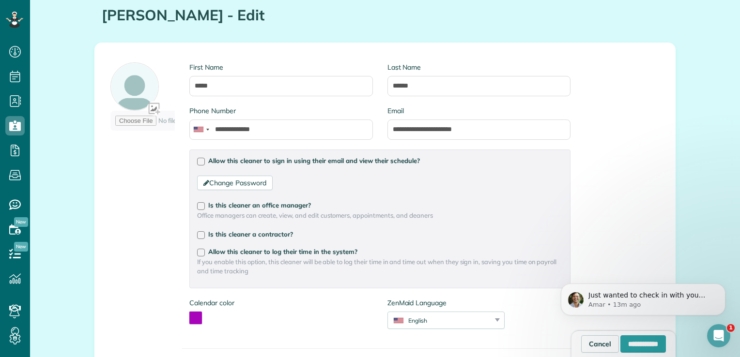
scroll to position [97, 0]
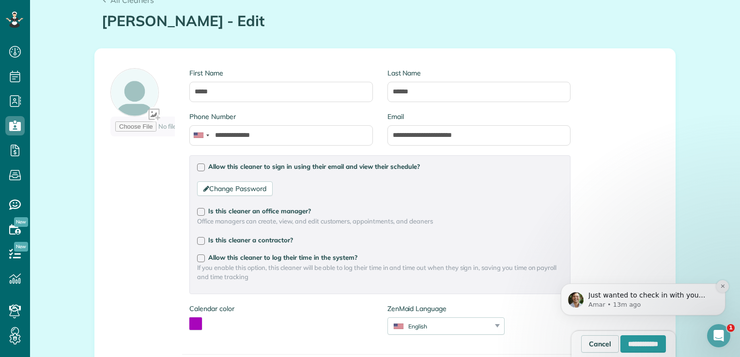
click at [722, 284] on icon "Dismiss notification" at bounding box center [722, 286] width 5 height 5
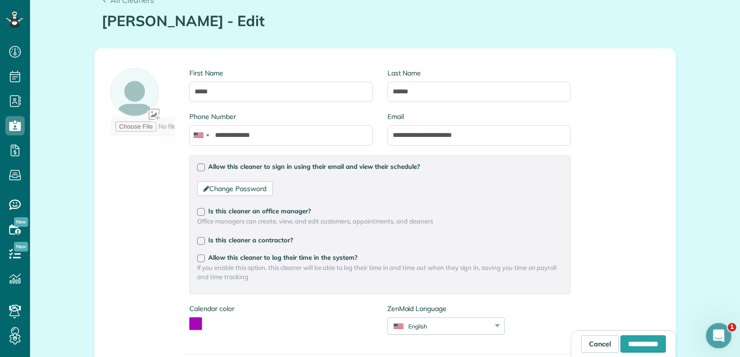
click at [712, 329] on div "Open Intercom Messenger" at bounding box center [717, 335] width 32 height 32
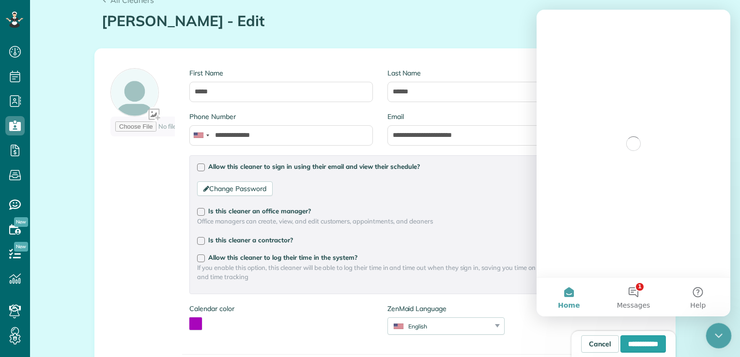
scroll to position [0, 0]
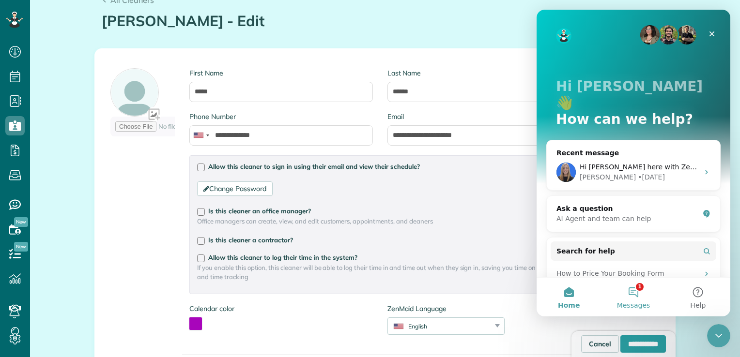
click at [639, 293] on button "1 Messages" at bounding box center [633, 297] width 64 height 39
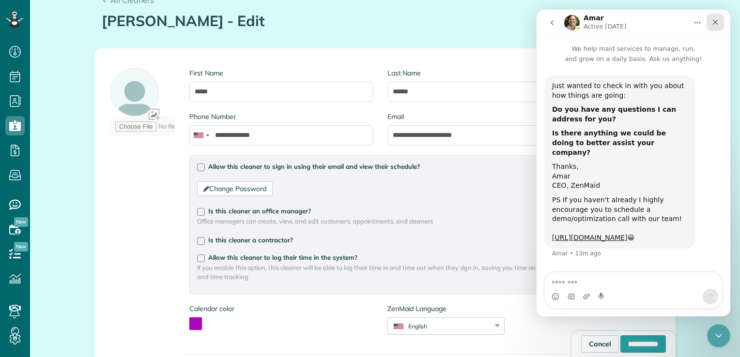
click at [713, 22] on icon "Close" at bounding box center [715, 22] width 8 height 8
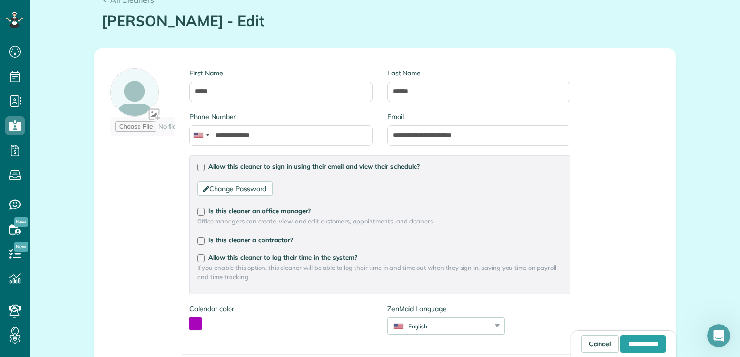
click at [152, 115] on div at bounding box center [142, 104] width 64 height 73
click at [154, 117] on input "file" at bounding box center [181, 127] width 142 height 20
click at [581, 344] on link "Cancel" at bounding box center [600, 343] width 38 height 17
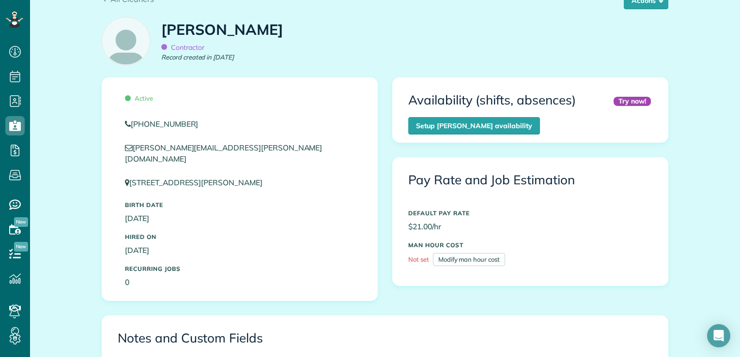
scroll to position [68, 0]
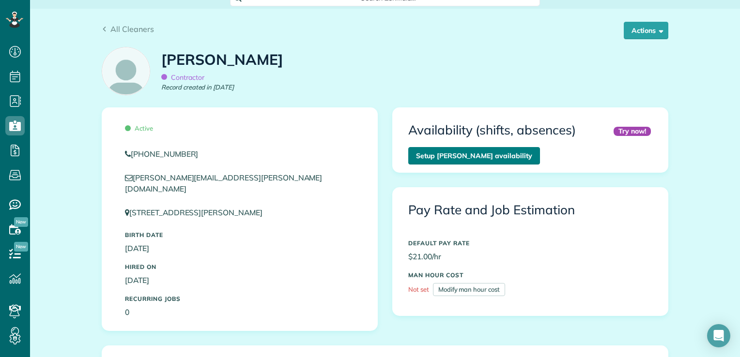
click at [482, 153] on link "Setup [PERSON_NAME] availability" at bounding box center [474, 155] width 132 height 17
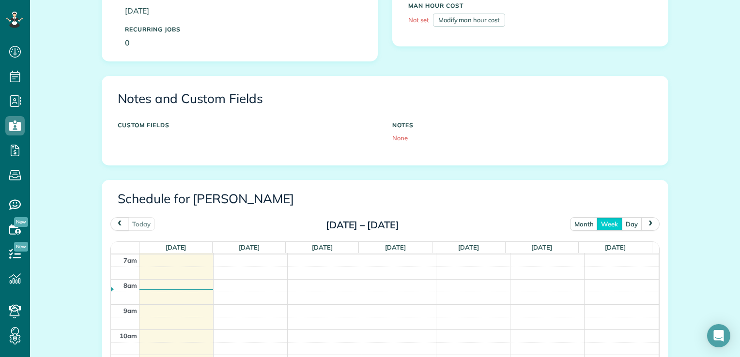
scroll to position [339, 0]
click at [15, 226] on span "New" at bounding box center [21, 222] width 14 height 10
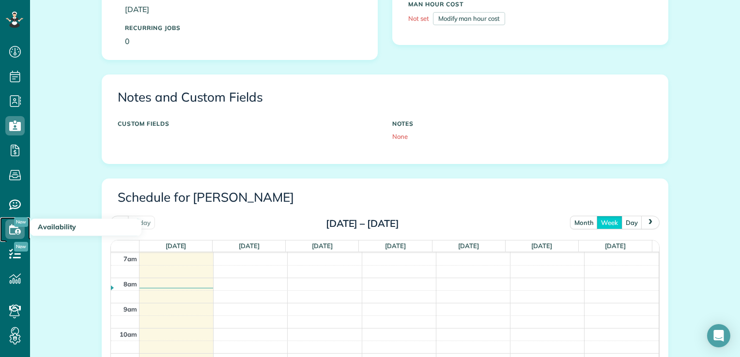
click at [15, 229] on icon at bounding box center [14, 229] width 19 height 19
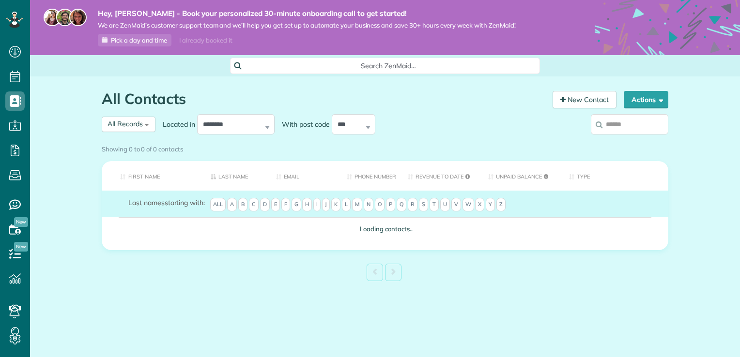
scroll to position [4, 4]
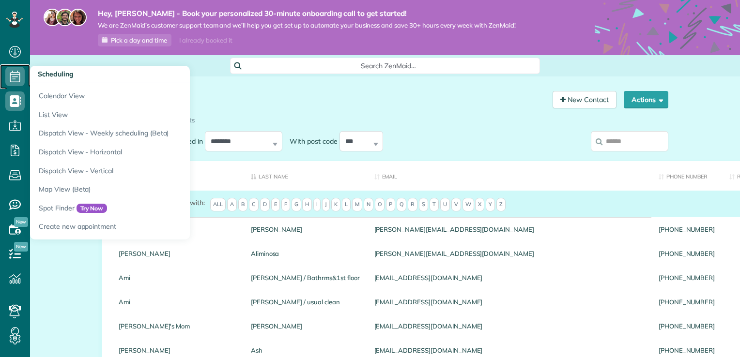
click at [17, 77] on icon at bounding box center [14, 76] width 19 height 19
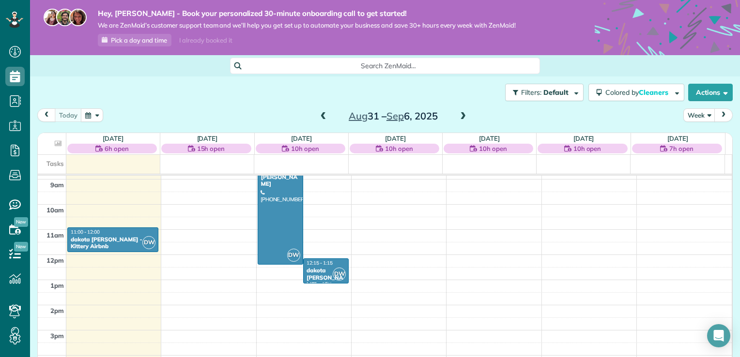
scroll to position [224, 0]
click at [267, 269] on div "12am 1am 2am 3am 4am 5am 6am 7am 8am 9am 10am 11am 12pm 1pm 2pm 3pm 4pm 5pm 6pm…" at bounding box center [385, 254] width 694 height 604
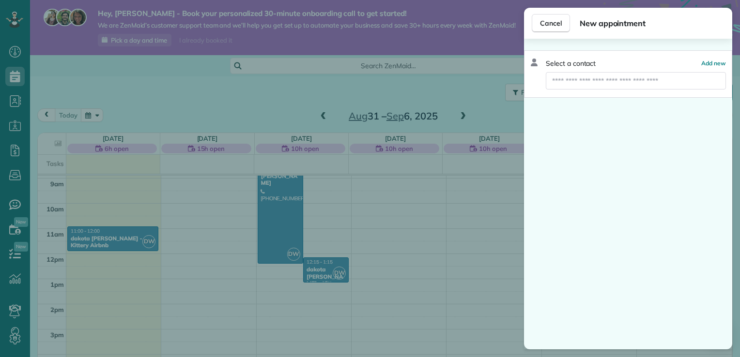
click at [267, 269] on div "Cancel New appointment Select a contact Add new" at bounding box center [370, 178] width 740 height 357
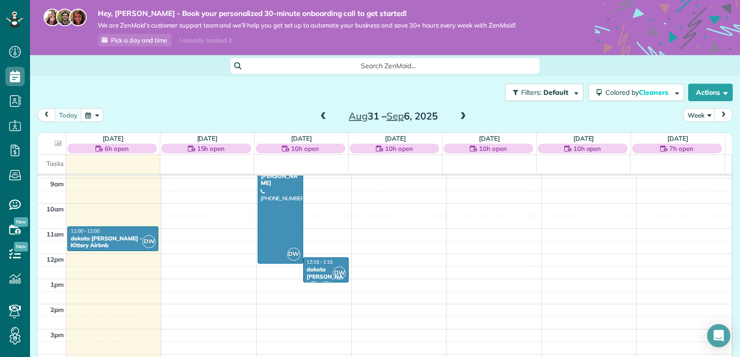
click at [269, 308] on div "12am 1am 2am 3am 4am 5am 6am 7am 8am 9am 10am 11am 12pm 1pm 2pm 3pm 4pm 5pm 6pm…" at bounding box center [385, 254] width 694 height 604
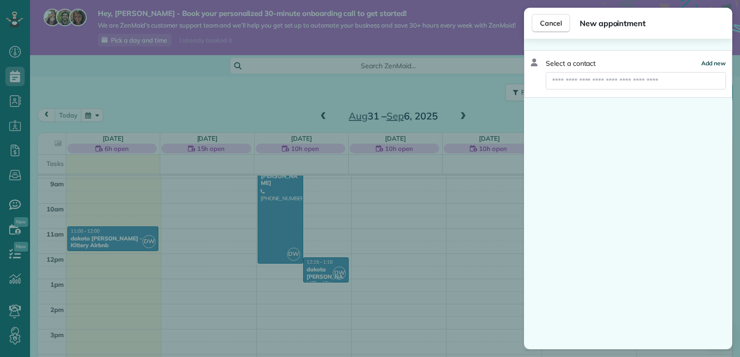
click at [713, 61] on span "Add new" at bounding box center [713, 63] width 25 height 7
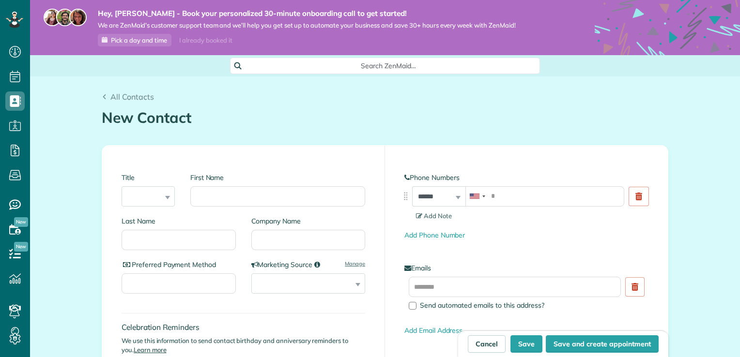
scroll to position [4, 4]
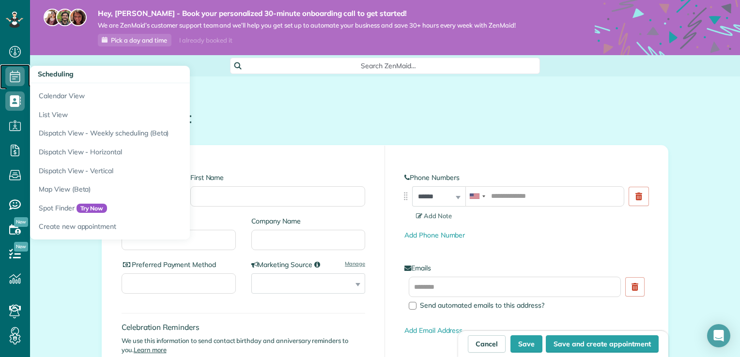
click at [12, 80] on icon at bounding box center [14, 76] width 19 height 19
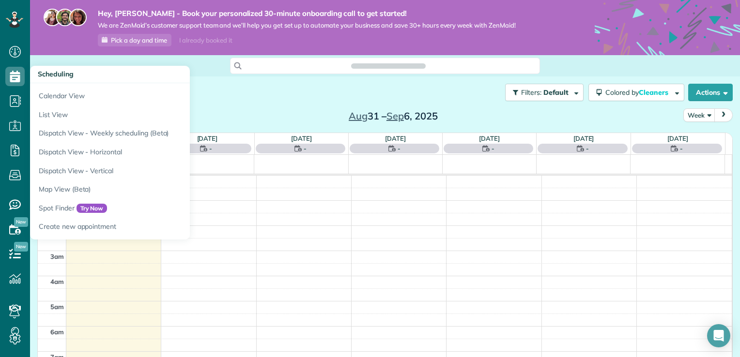
scroll to position [175, 0]
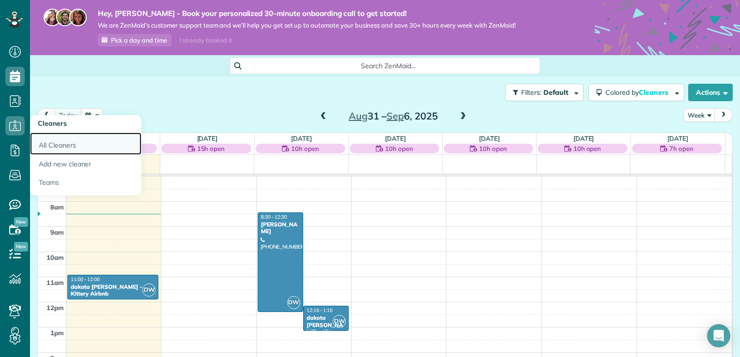
click at [48, 148] on link "All Cleaners" at bounding box center [85, 144] width 111 height 22
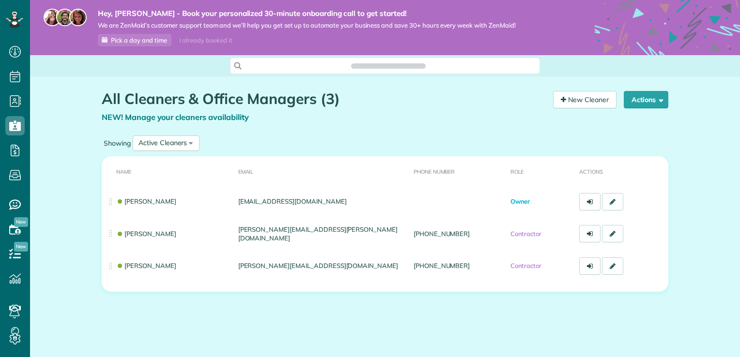
scroll to position [4, 4]
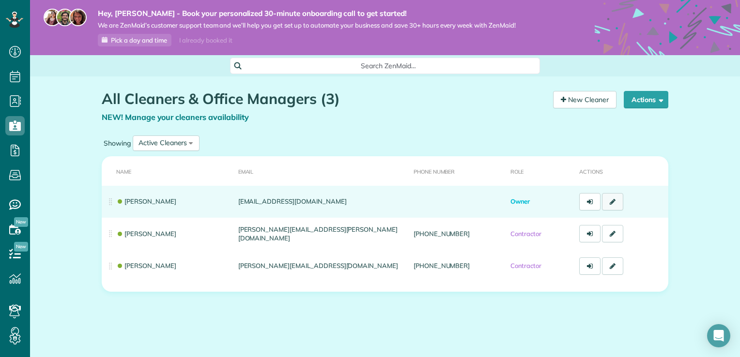
click at [610, 201] on icon at bounding box center [612, 201] width 6 height 7
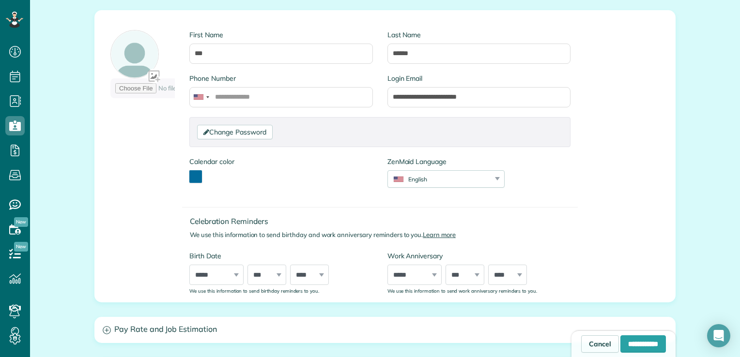
scroll to position [97, 0]
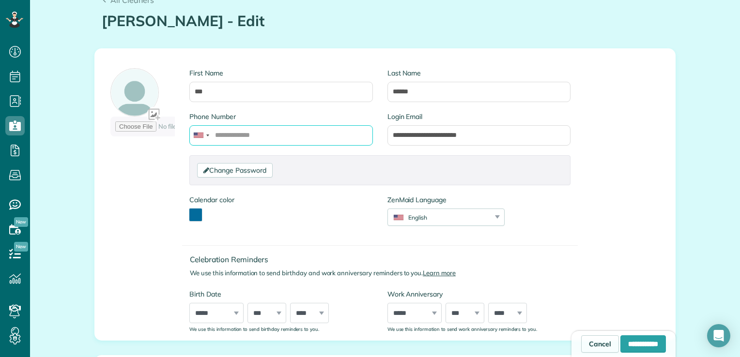
click at [261, 137] on input "Phone Number" at bounding box center [280, 135] width 183 height 20
type input "**********"
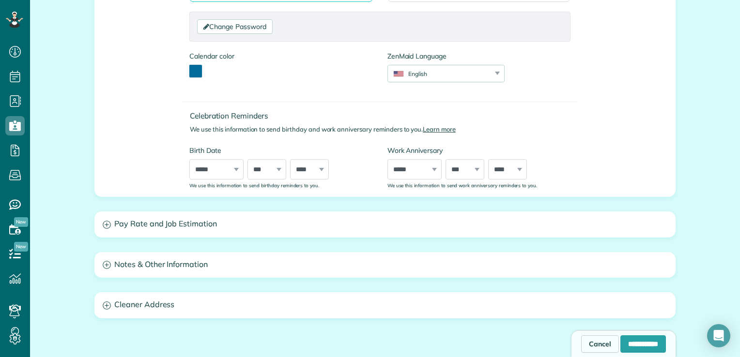
scroll to position [242, 0]
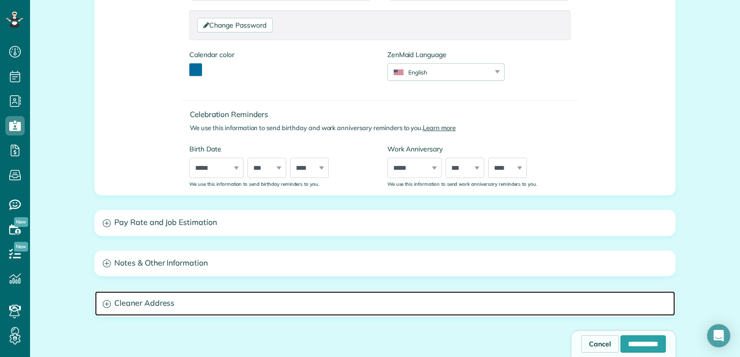
click at [168, 303] on h3 "Cleaner Address" at bounding box center [385, 303] width 580 height 25
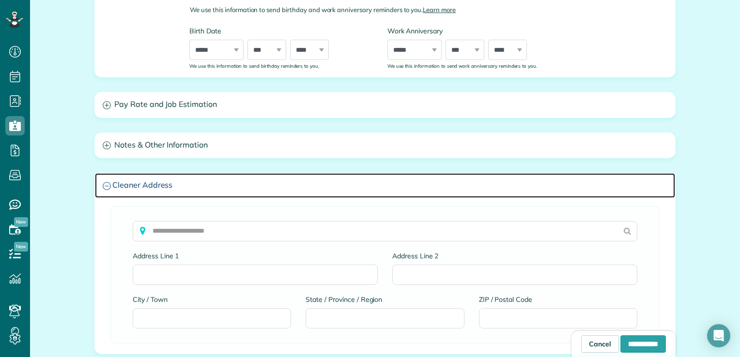
scroll to position [387, 0]
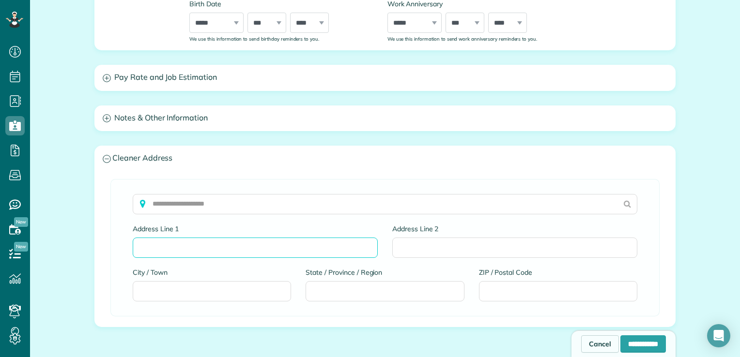
click at [157, 247] on input "Address Line 1" at bounding box center [255, 248] width 245 height 20
type input "**********"
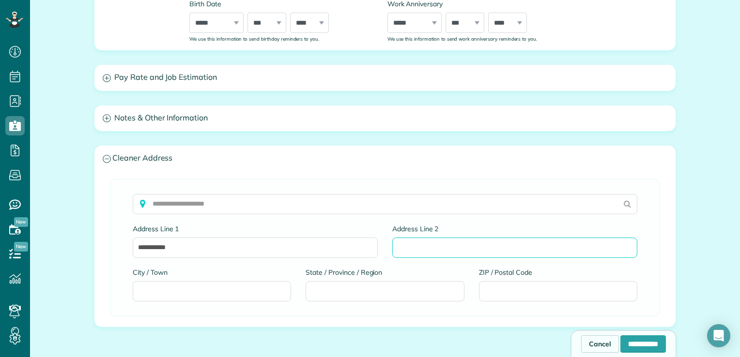
type input "**********"
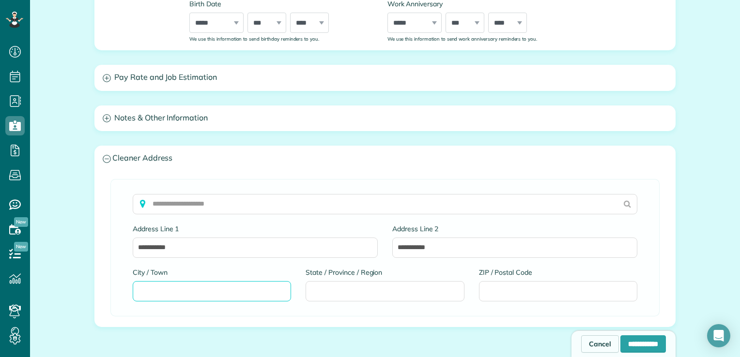
type input "*********"
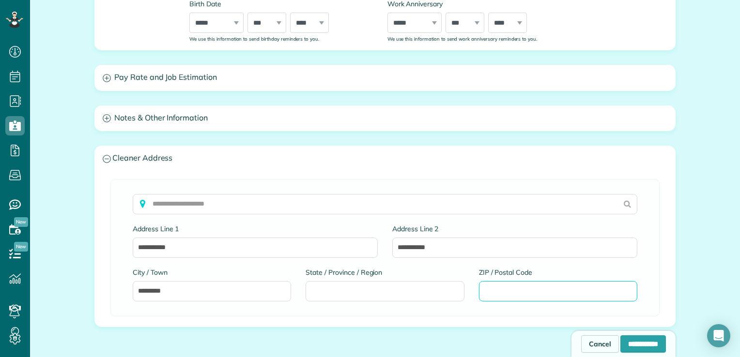
type input "*****"
click at [639, 347] on input "**********" at bounding box center [643, 343] width 46 height 17
type input "**********"
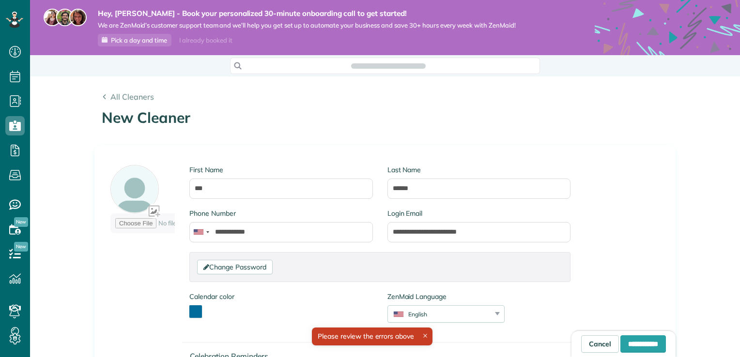
type input "**********"
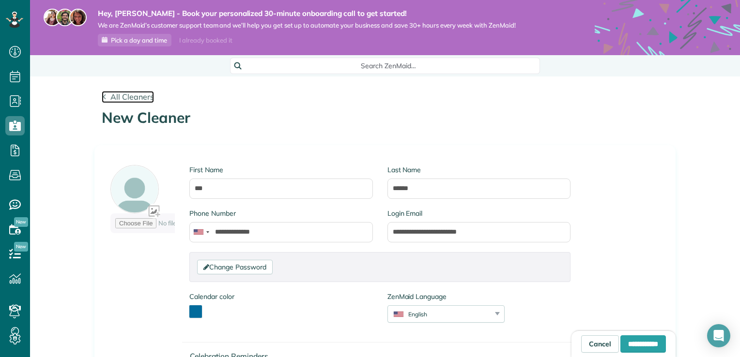
click at [102, 94] on icon at bounding box center [104, 96] width 5 height 5
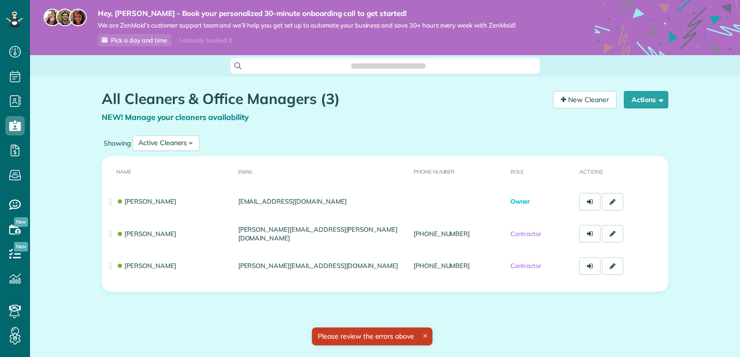
scroll to position [4, 4]
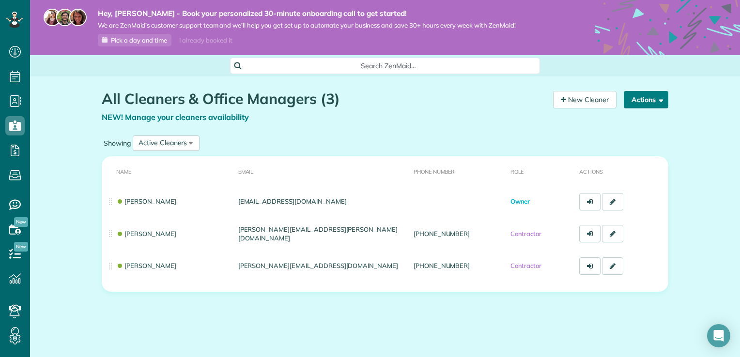
click at [644, 99] on button "Actions" at bounding box center [645, 99] width 45 height 17
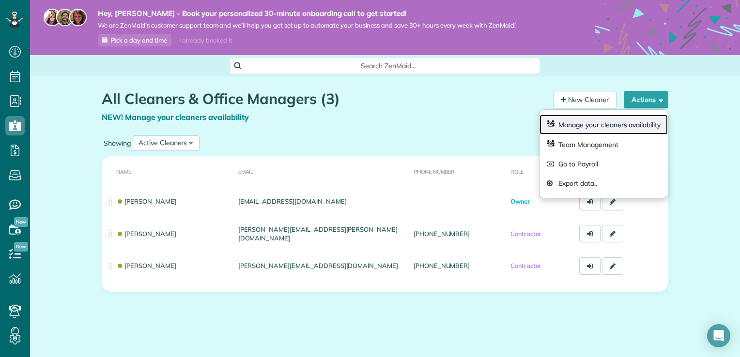
click at [627, 124] on link "Manage your cleaners availability" at bounding box center [603, 125] width 128 height 20
